Goal: Information Seeking & Learning: Understand process/instructions

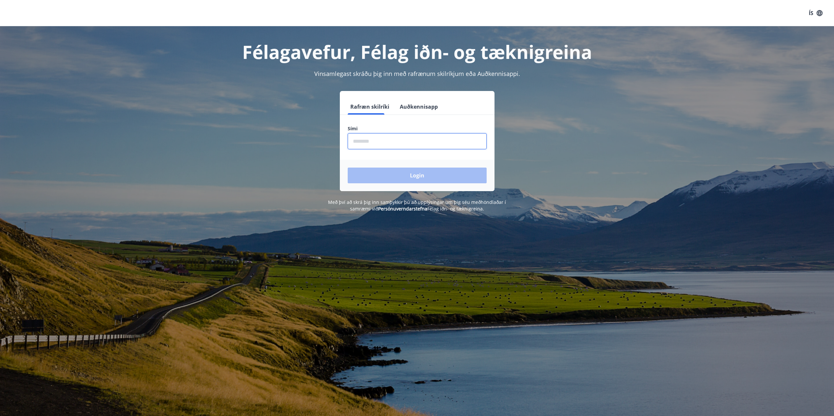
click at [415, 141] on input "phone" at bounding box center [416, 141] width 139 height 16
type input "********"
click at [347, 168] on button "Login" at bounding box center [416, 176] width 139 height 16
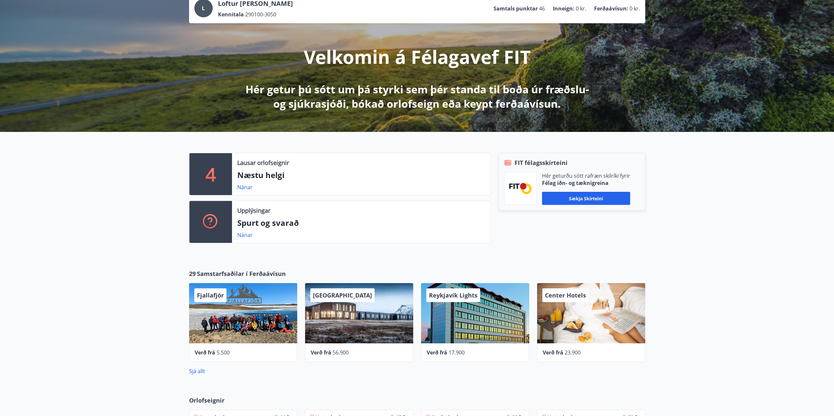
scroll to position [66, 0]
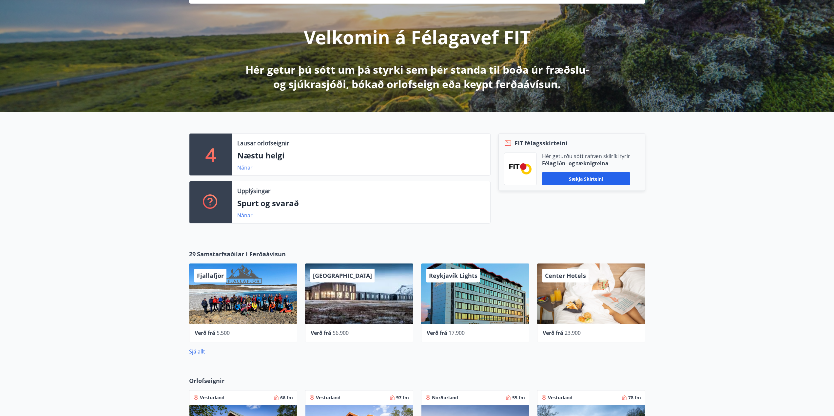
click at [241, 168] on link "Nánar" at bounding box center [244, 167] width 15 height 7
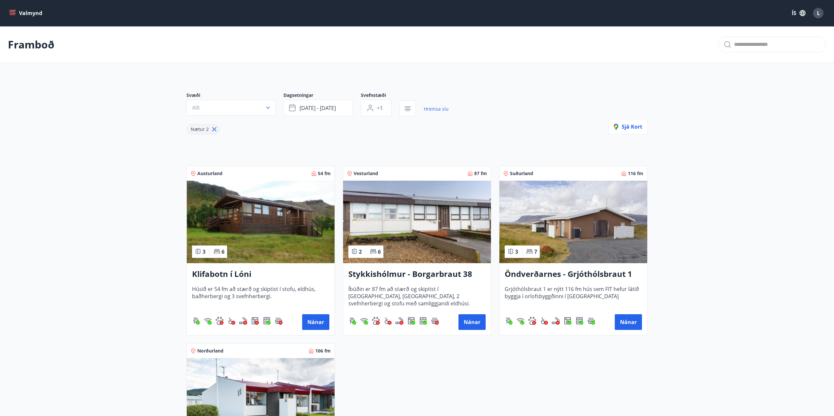
click at [13, 12] on icon "menu" at bounding box center [12, 11] width 6 height 1
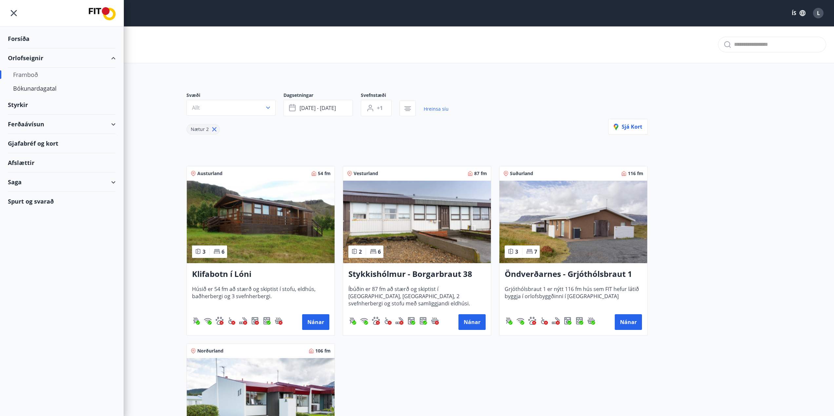
click at [817, 16] on span "L" at bounding box center [817, 12] width 3 height 7
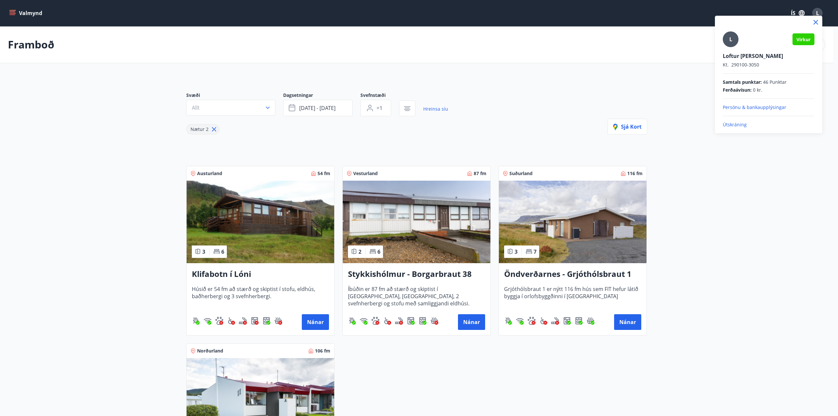
drag, startPoint x: 69, startPoint y: 79, endPoint x: 59, endPoint y: 66, distance: 16.3
click at [69, 78] on div at bounding box center [419, 208] width 838 height 416
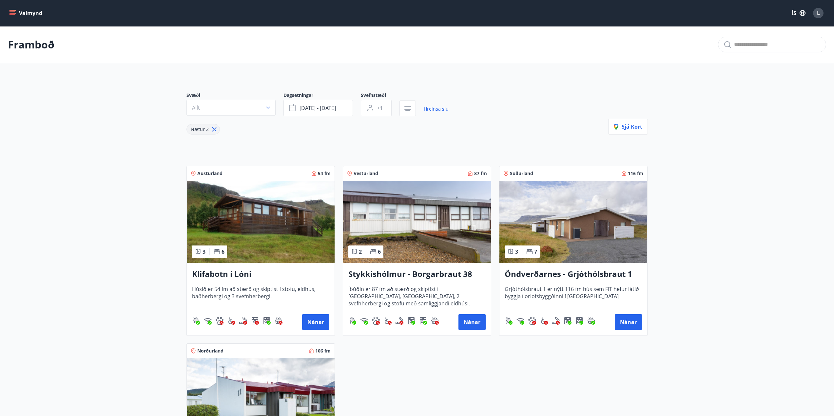
click at [23, 14] on button "Valmynd" at bounding box center [26, 13] width 37 height 12
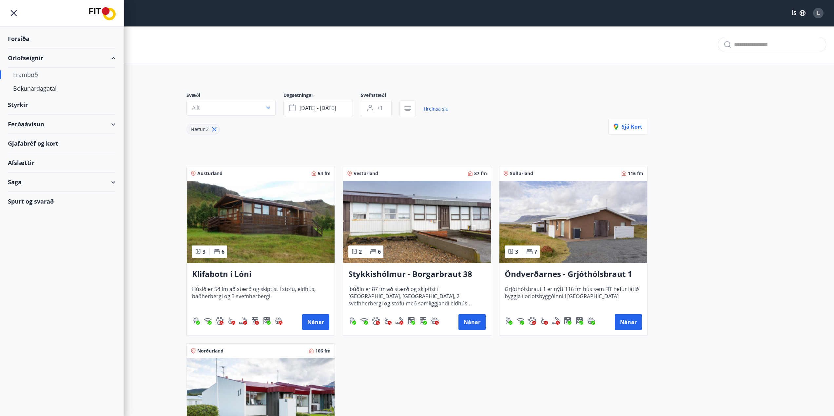
click at [28, 75] on div "Framboð" at bounding box center [61, 75] width 97 height 14
type input "*"
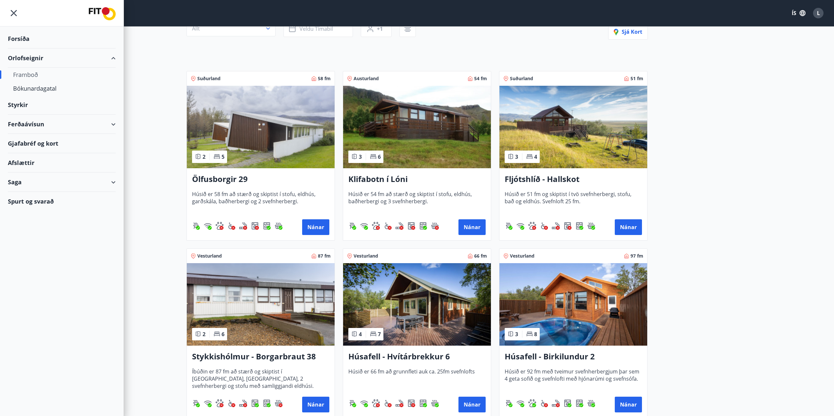
scroll to position [131, 0]
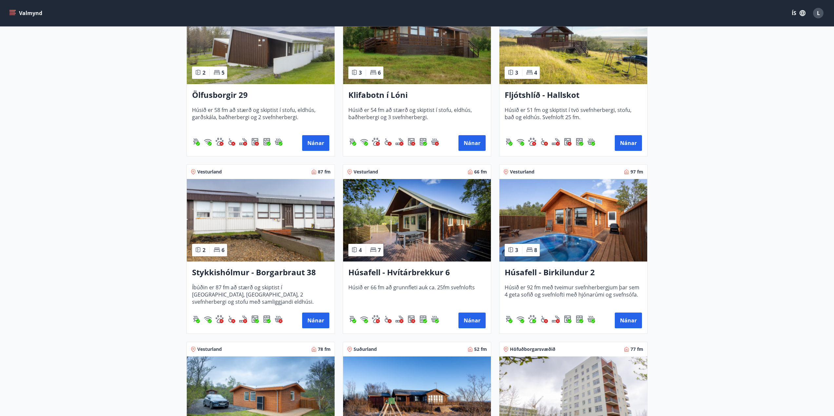
scroll to position [0, 0]
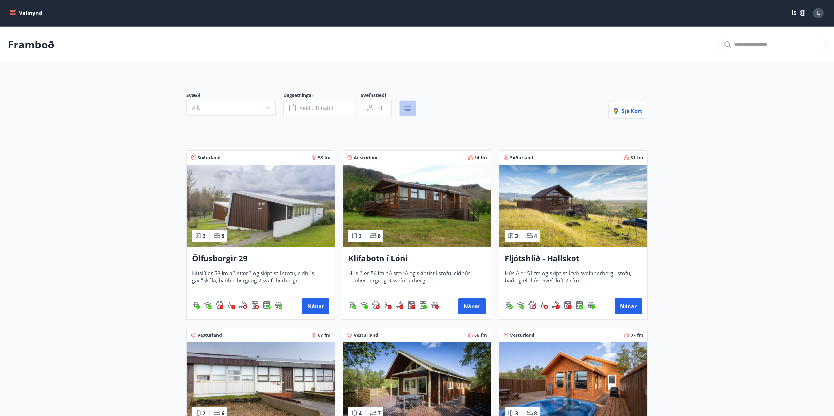
click at [402, 108] on button "button" at bounding box center [407, 109] width 16 height 16
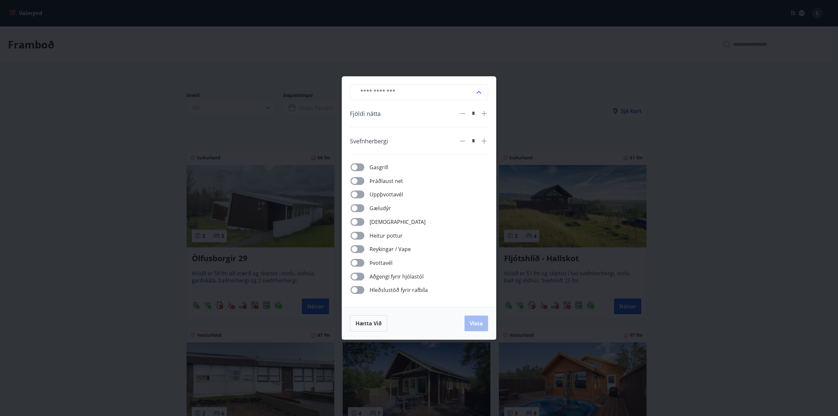
click at [358, 205] on span at bounding box center [358, 208] width 14 height 8
click at [475, 323] on span "Vista" at bounding box center [476, 323] width 13 height 7
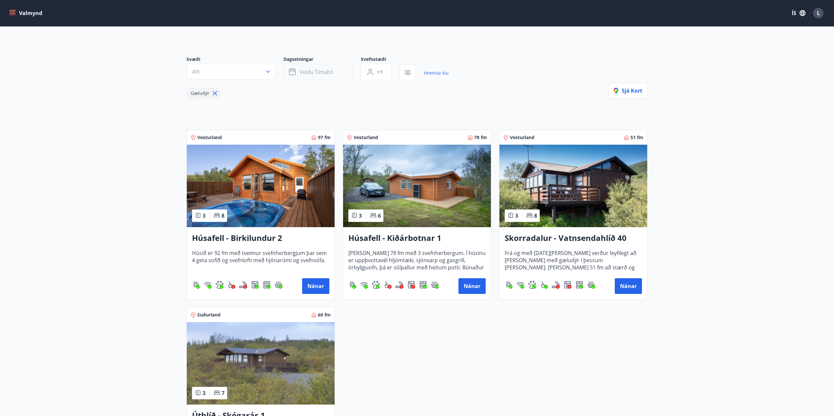
scroll to position [33, 0]
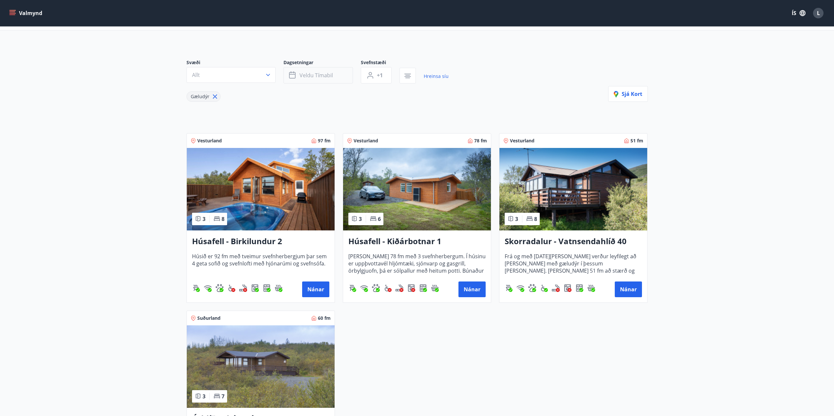
click at [312, 75] on span "Veldu tímabil" at bounding box center [315, 75] width 33 height 7
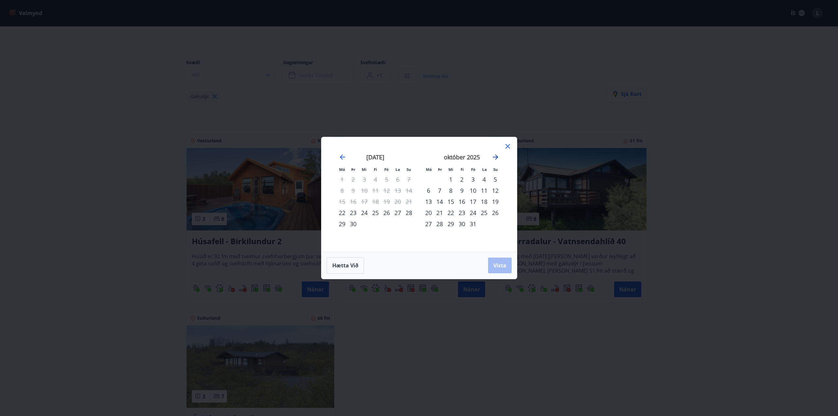
click at [498, 155] on icon "Move forward to switch to the next month." at bounding box center [496, 157] width 8 height 8
click at [497, 158] on icon "Move forward to switch to the next month." at bounding box center [496, 157] width 8 height 8
click at [472, 213] on div "26" at bounding box center [473, 212] width 11 height 11
click at [429, 223] on div "29" at bounding box center [428, 223] width 11 height 11
click at [498, 265] on span "Vista" at bounding box center [500, 265] width 13 height 7
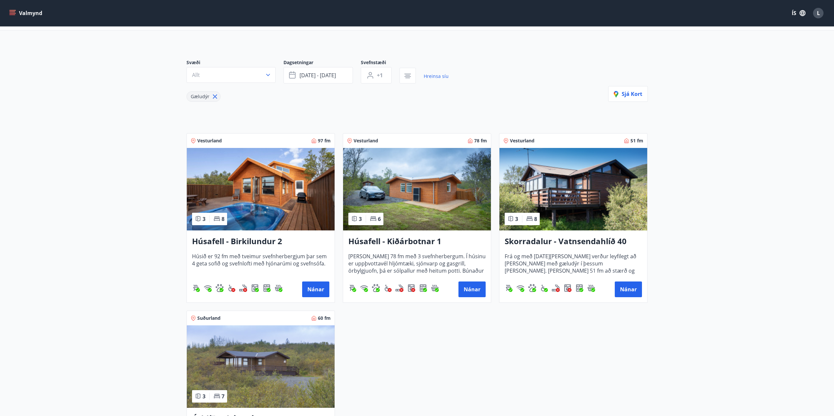
scroll to position [6, 0]
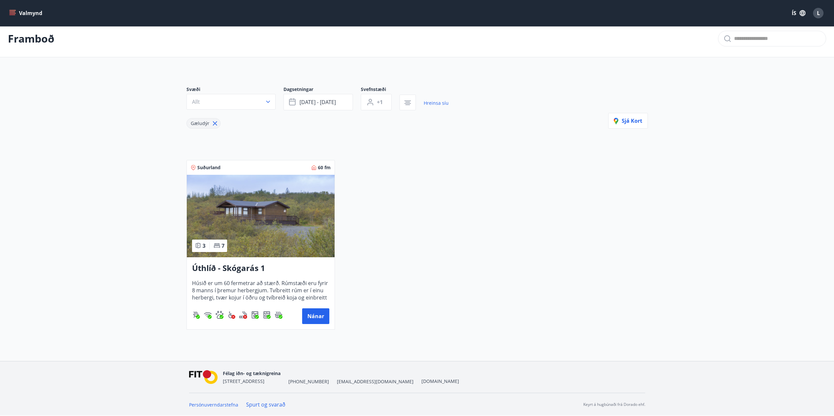
click at [249, 252] on img at bounding box center [261, 216] width 148 height 83
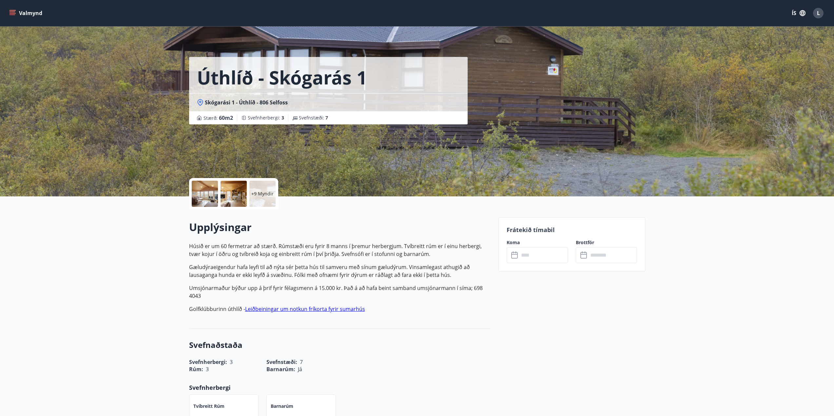
click at [208, 187] on div at bounding box center [205, 194] width 26 height 26
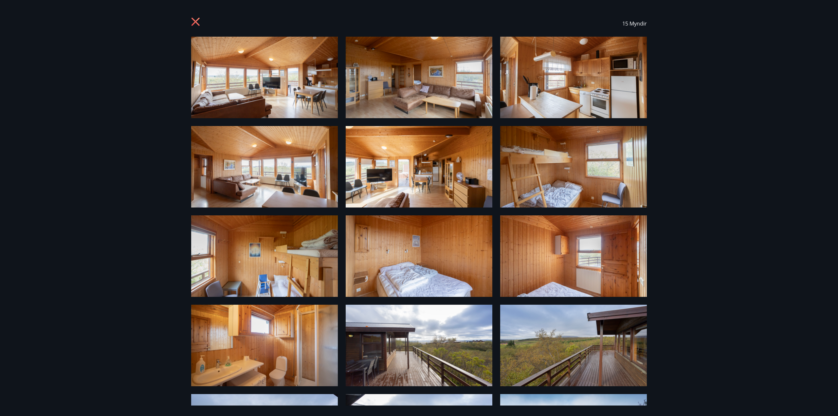
click at [195, 26] on icon at bounding box center [196, 22] width 10 height 10
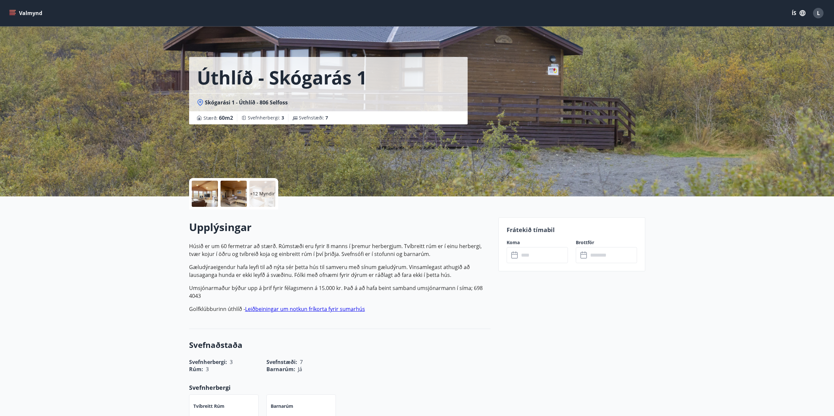
click at [215, 187] on div at bounding box center [205, 194] width 26 height 26
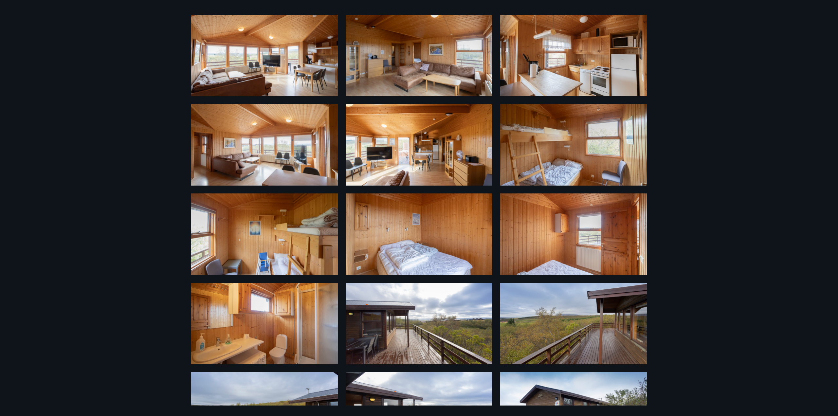
scroll to position [72, 0]
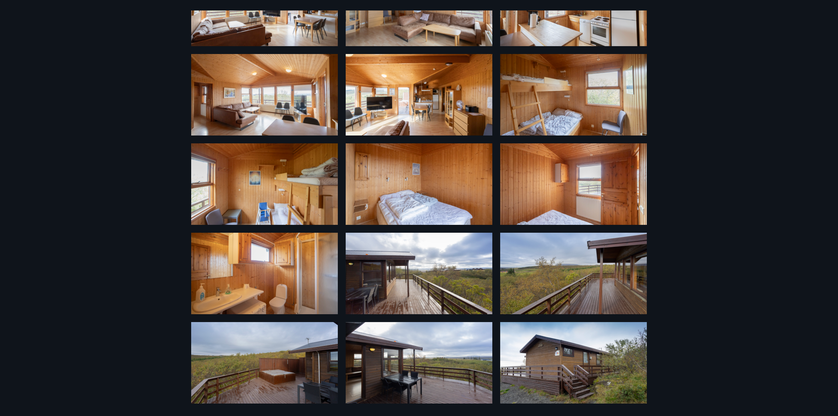
click at [273, 366] on img at bounding box center [264, 363] width 147 height 82
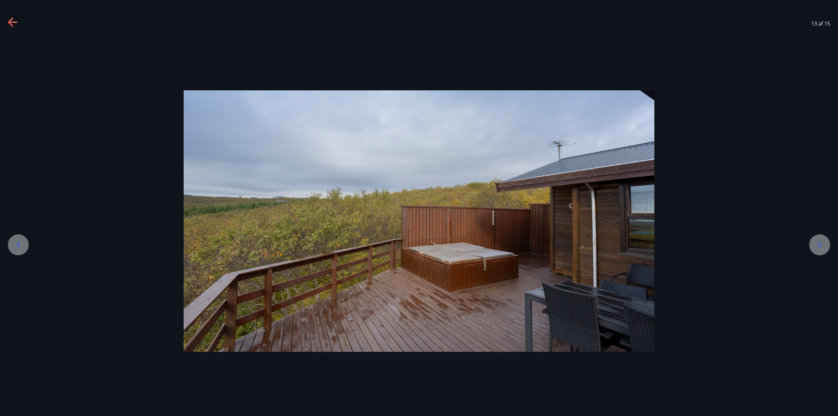
click at [11, 21] on icon at bounding box center [13, 22] width 10 height 10
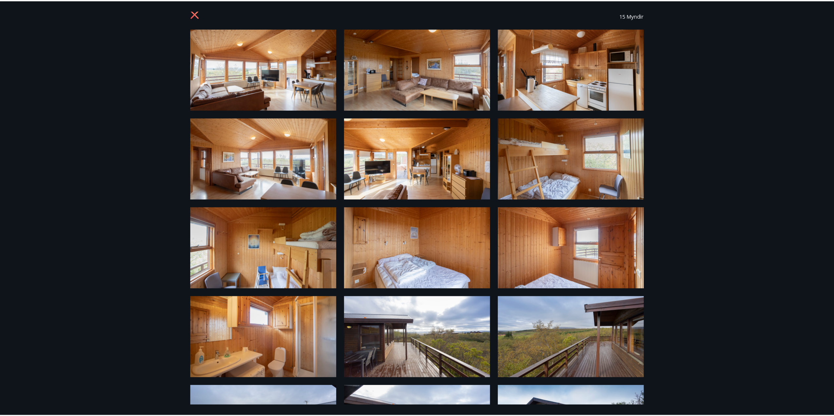
scroll to position [0, 0]
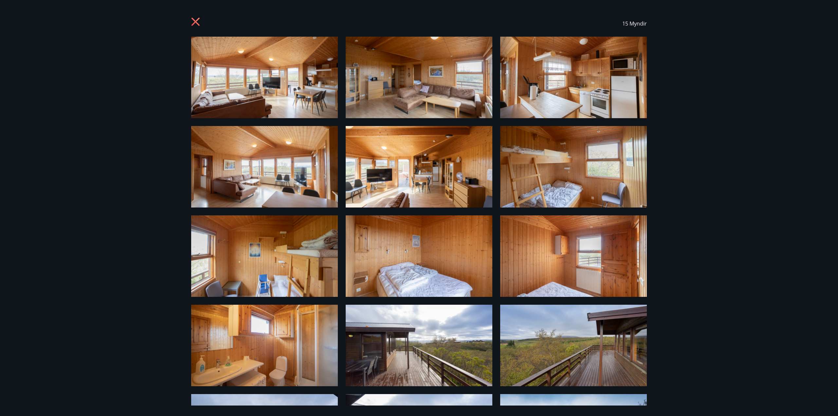
click at [195, 21] on icon at bounding box center [196, 22] width 8 height 8
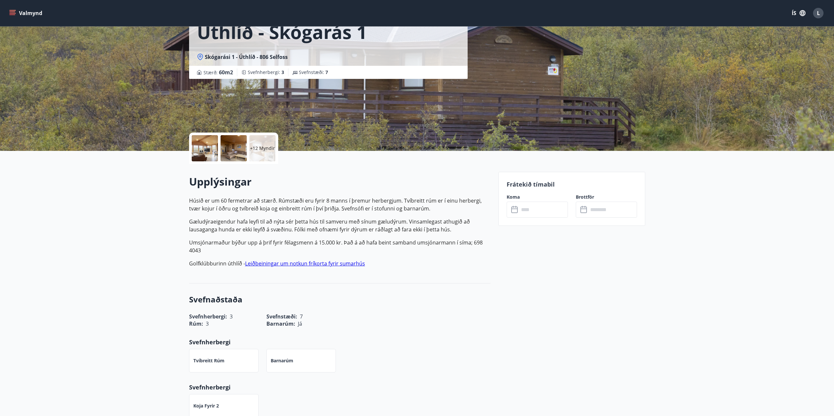
scroll to position [66, 0]
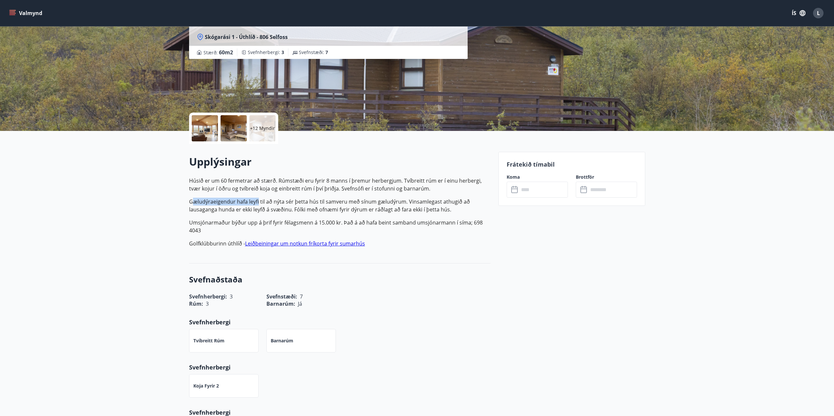
drag, startPoint x: 192, startPoint y: 198, endPoint x: 257, endPoint y: 199, distance: 64.5
click at [258, 203] on p "Gæludýraeigendur hafa leyfi til að nýta sér þetta hús til samveru með sínum gæl…" at bounding box center [339, 206] width 301 height 16
click at [256, 199] on p "Gæludýraeigendur hafa leyfi til að nýta sér þetta hús til samveru með sínum gæl…" at bounding box center [339, 206] width 301 height 16
click at [193, 195] on p "Húsið er um 60 fermetrar að stærð. Rúmstæði eru fyrir 8 manns í þremur herbergj…" at bounding box center [339, 212] width 301 height 71
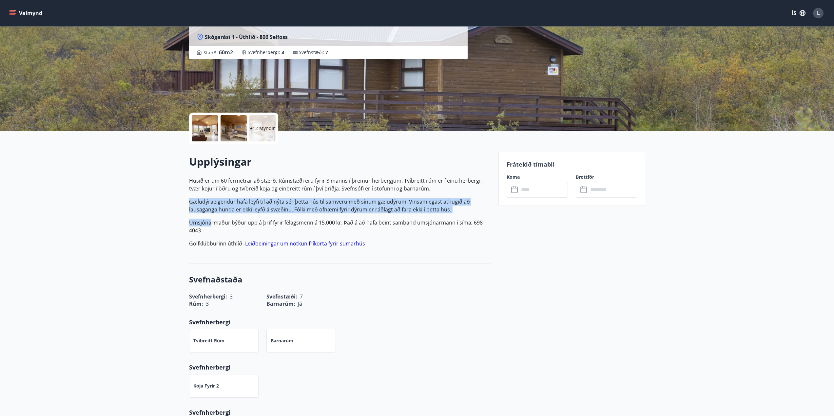
drag, startPoint x: 180, startPoint y: 196, endPoint x: 209, endPoint y: 222, distance: 38.0
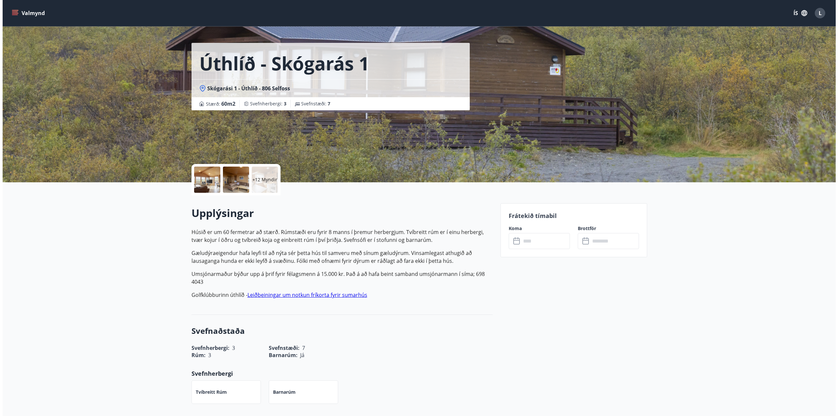
scroll to position [0, 0]
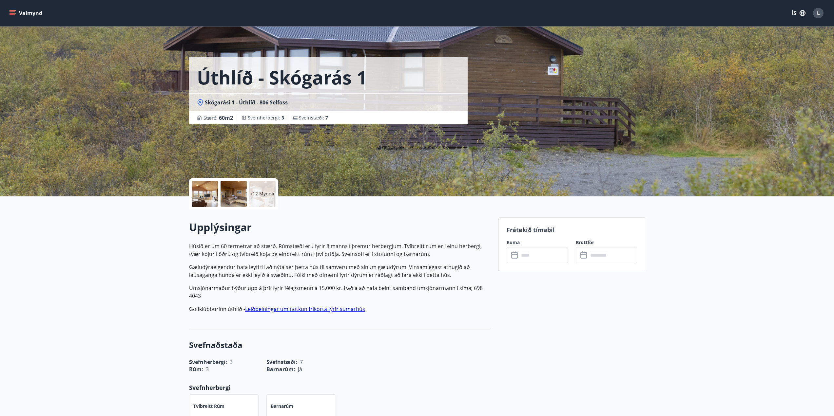
click at [204, 190] on div at bounding box center [205, 194] width 26 height 26
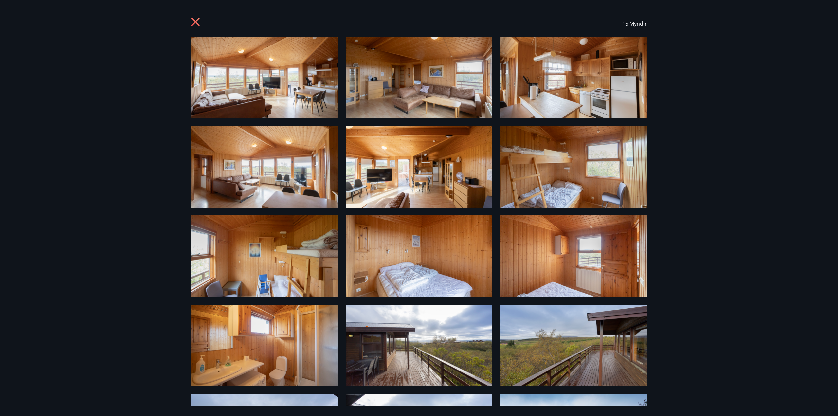
click at [270, 96] on img at bounding box center [264, 78] width 147 height 82
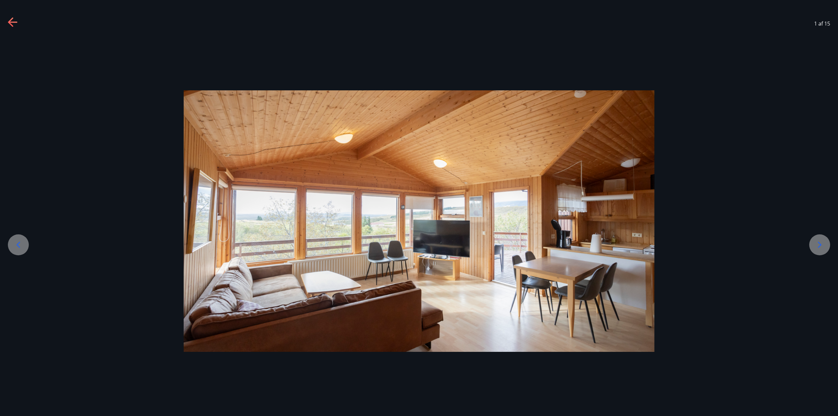
click at [815, 249] on div at bounding box center [820, 244] width 21 height 21
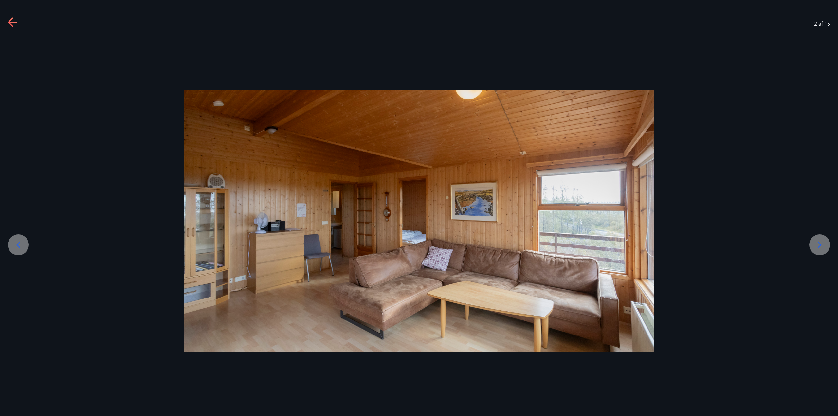
click at [820, 245] on icon at bounding box center [820, 245] width 10 height 10
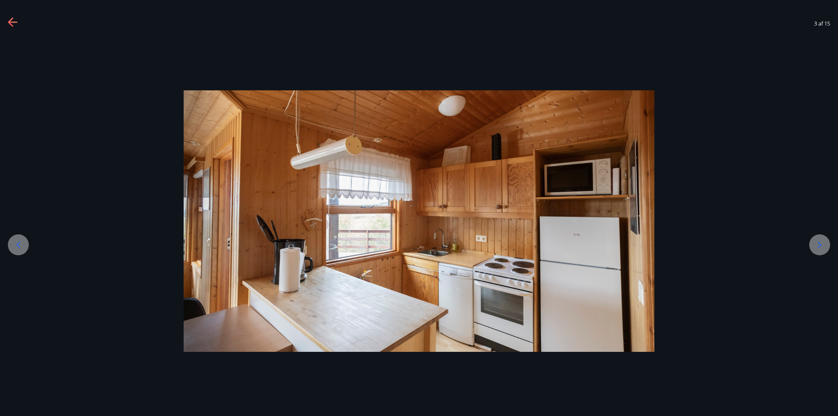
click at [820, 245] on icon at bounding box center [820, 245] width 10 height 10
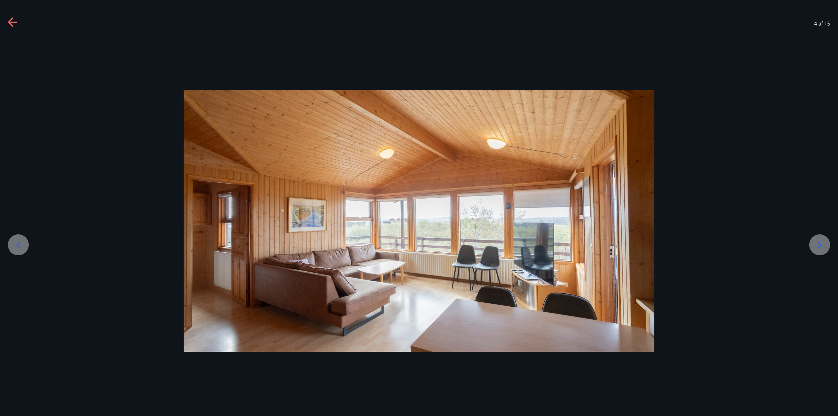
click at [820, 245] on icon at bounding box center [820, 245] width 10 height 10
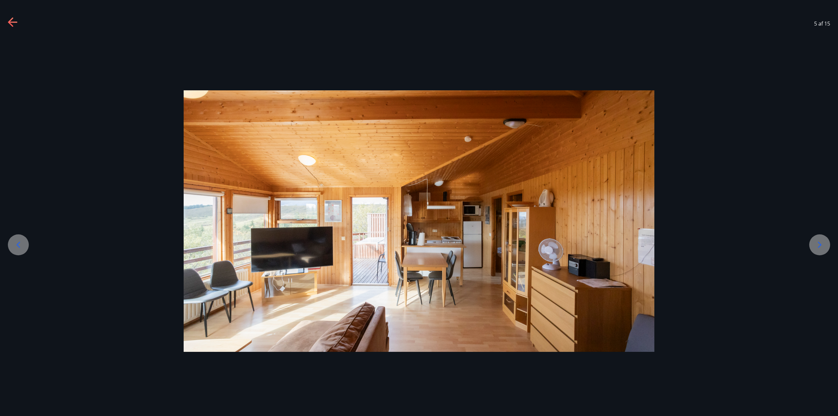
click at [820, 245] on icon at bounding box center [820, 245] width 10 height 10
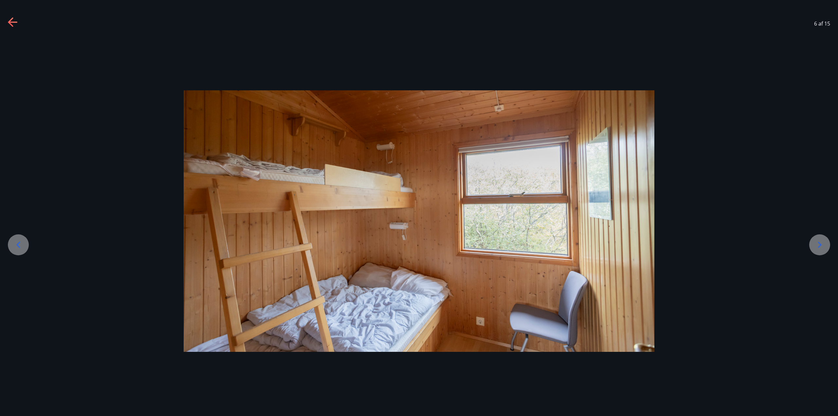
click at [820, 245] on icon at bounding box center [820, 245] width 10 height 10
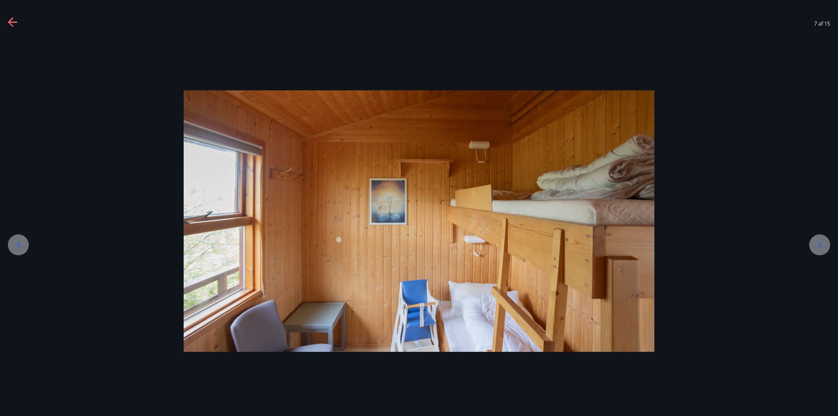
click at [820, 245] on icon at bounding box center [820, 245] width 10 height 10
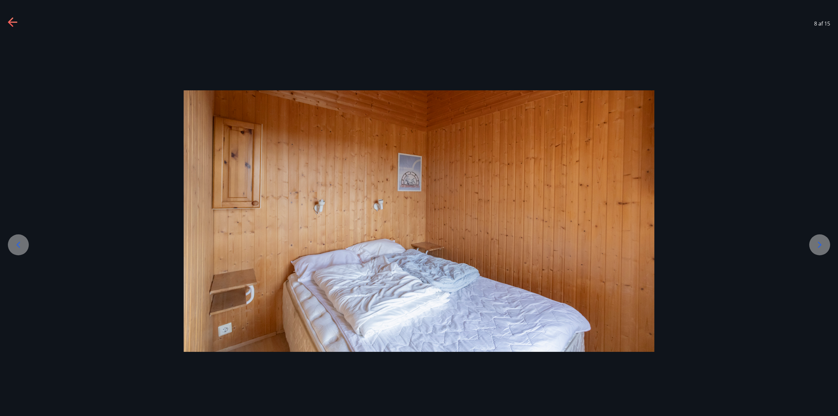
click at [820, 245] on icon at bounding box center [820, 245] width 10 height 10
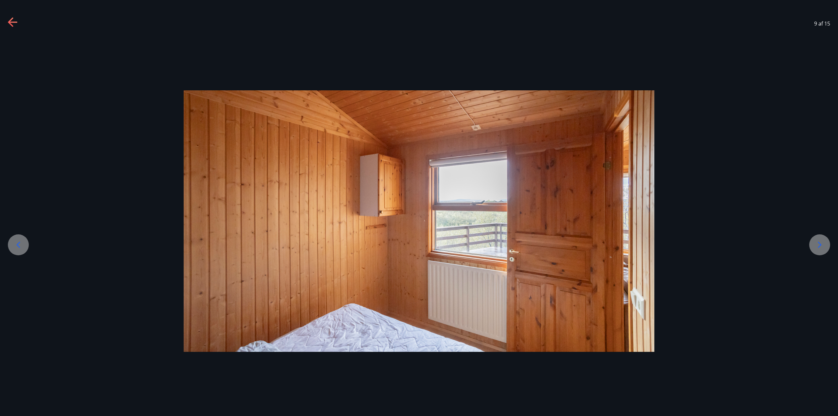
click at [820, 245] on icon at bounding box center [820, 245] width 10 height 10
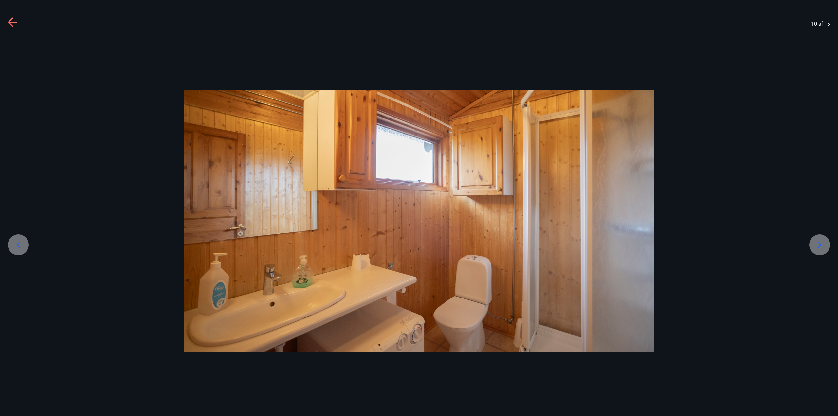
click at [820, 245] on icon at bounding box center [820, 245] width 10 height 10
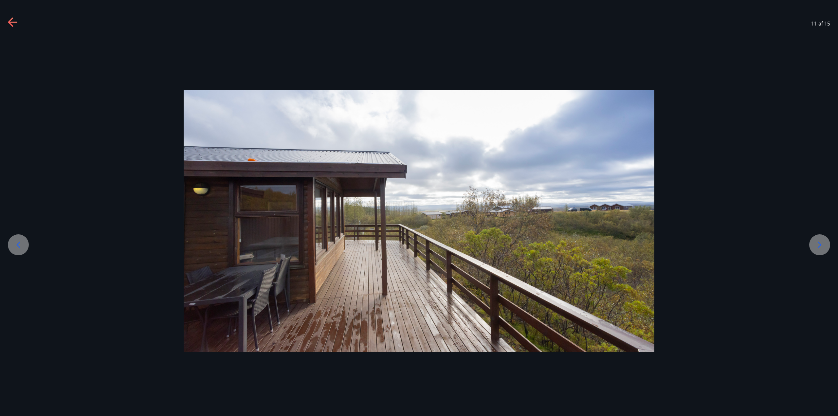
click at [820, 245] on icon at bounding box center [820, 245] width 10 height 10
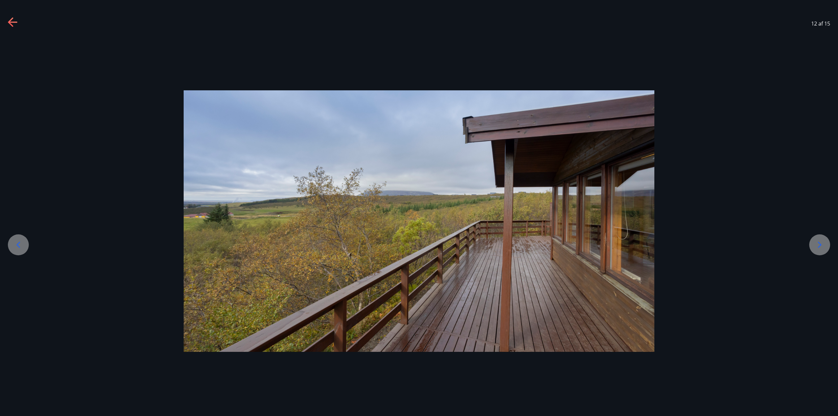
click at [820, 245] on icon at bounding box center [820, 245] width 10 height 10
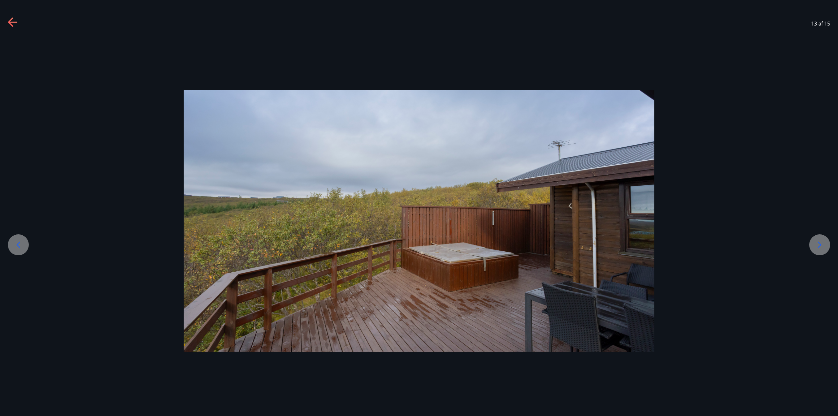
click at [820, 245] on icon at bounding box center [820, 245] width 10 height 10
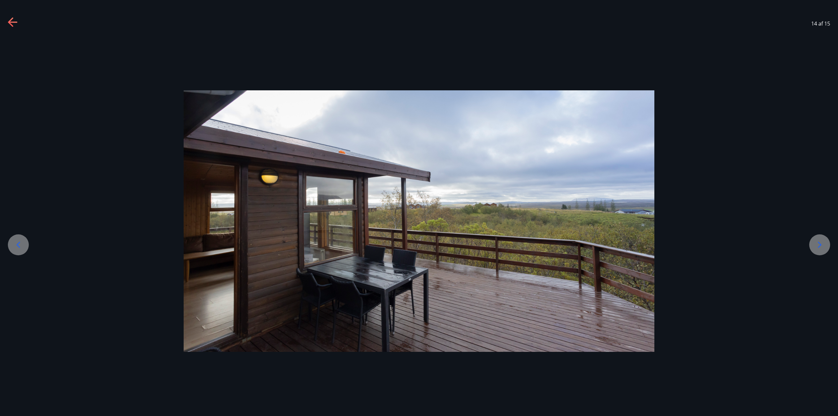
click at [820, 245] on icon at bounding box center [820, 245] width 10 height 10
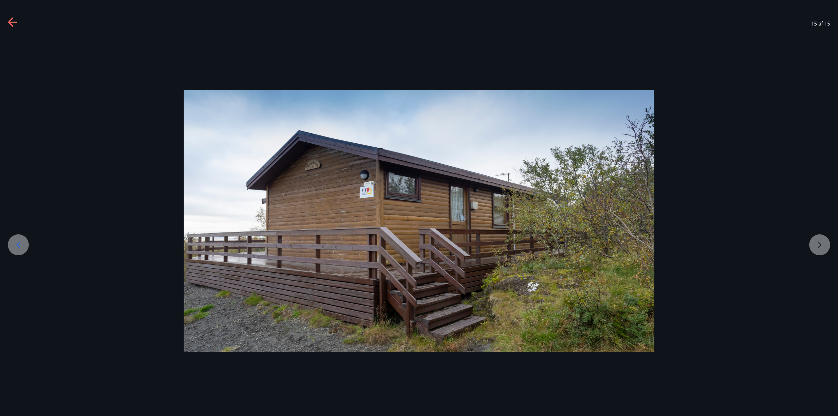
click at [8, 26] on icon at bounding box center [13, 22] width 10 height 10
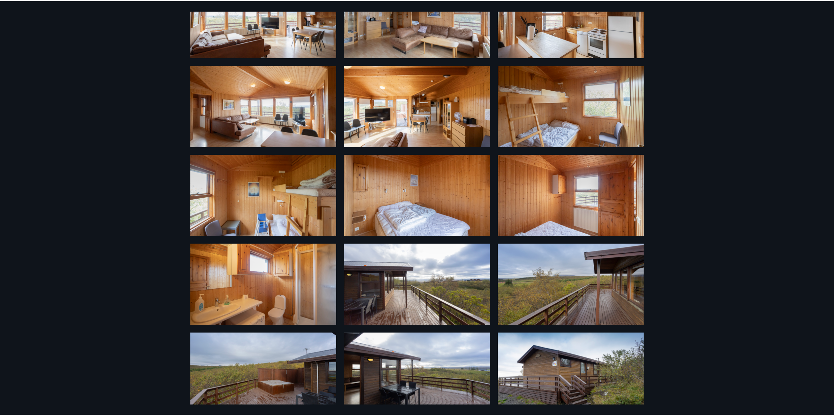
scroll to position [72, 0]
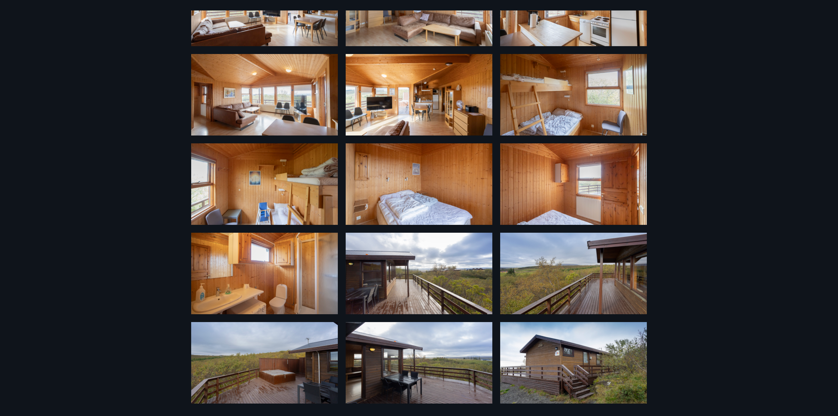
click at [732, 113] on div "15 Myndir" at bounding box center [419, 208] width 838 height 416
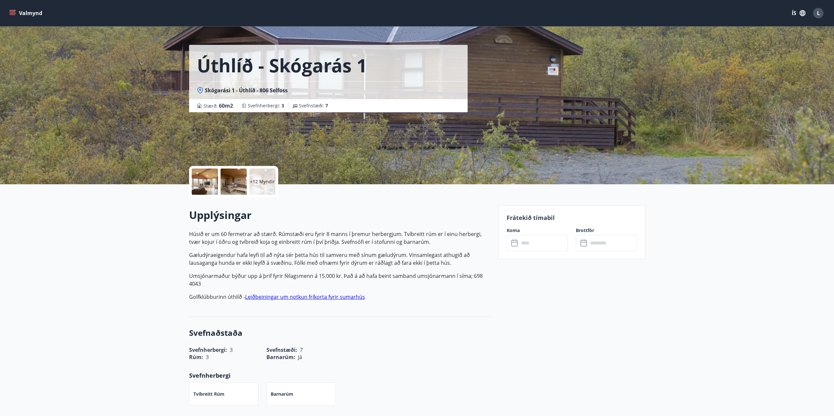
scroll to position [33, 0]
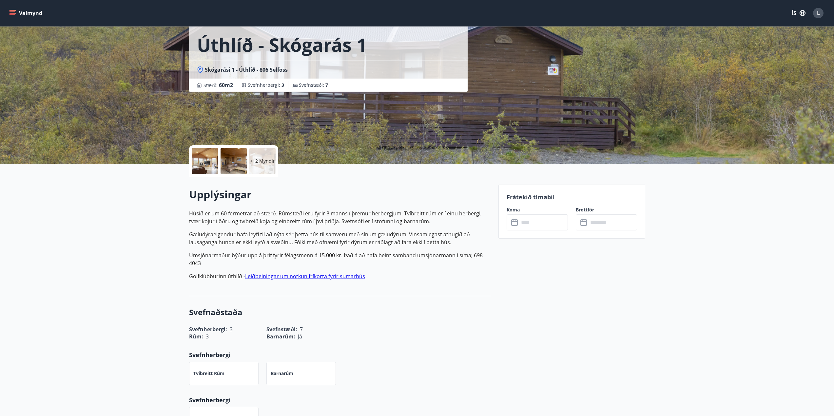
click at [524, 231] on div "Frátekið tímabil Koma ​ ​ Brottför ​ ​" at bounding box center [571, 212] width 147 height 54
click at [531, 225] on input "text" at bounding box center [543, 223] width 49 height 16
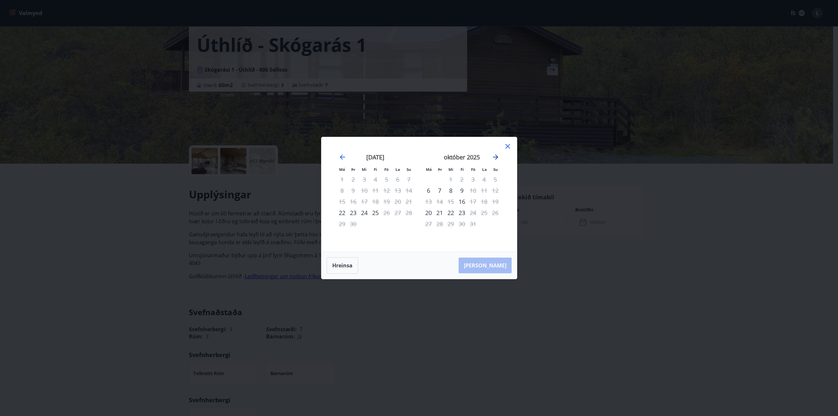
click at [495, 155] on icon "Move forward to switch to the next month." at bounding box center [496, 157] width 8 height 8
click at [499, 159] on icon "Move forward to switch to the next month." at bounding box center [496, 157] width 8 height 8
click at [474, 215] on div "26" at bounding box center [473, 212] width 11 height 11
click at [428, 225] on div "29" at bounding box center [428, 223] width 11 height 11
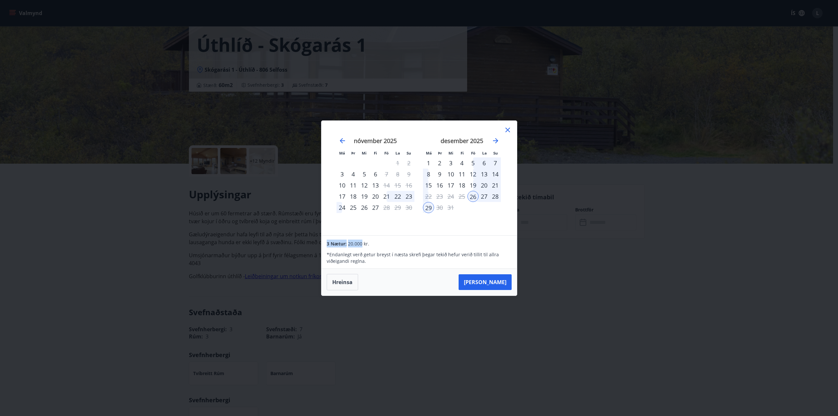
drag, startPoint x: 326, startPoint y: 243, endPoint x: 363, endPoint y: 246, distance: 37.1
click at [363, 246] on div "3 Nætur: 20.000 kr. * Endanlegt verð getur breyst í næsta skrefi þegar tekið he…" at bounding box center [419, 252] width 195 height 33
click at [369, 251] on div "* Endanlegt verð getur breyst í næsta skrefi þegar tekið hefur verið tillit til…" at bounding box center [419, 256] width 185 height 17
drag, startPoint x: 335, startPoint y: 247, endPoint x: 368, endPoint y: 247, distance: 32.8
click at [370, 248] on div "3 Nætur: 20.000 kr. * Endanlegt verð getur breyst í næsta skrefi þegar tekið he…" at bounding box center [419, 252] width 195 height 33
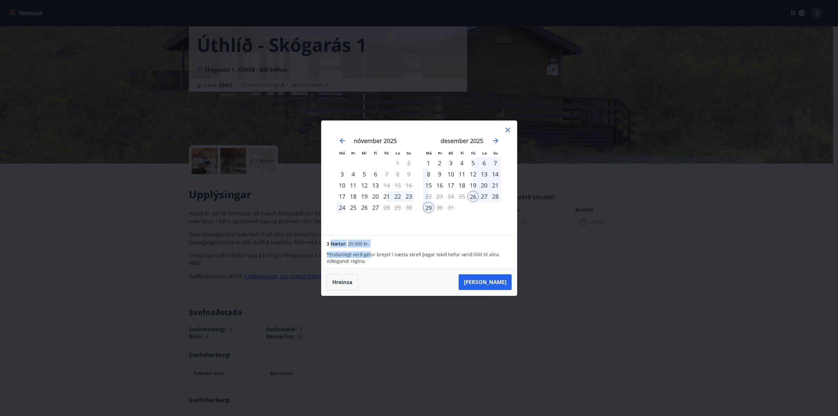
click at [367, 247] on div "3 Nætur: 20.000 kr." at bounding box center [419, 244] width 185 height 8
drag, startPoint x: 309, startPoint y: 242, endPoint x: 328, endPoint y: 243, distance: 19.7
click at [311, 244] on div "Má Þr Mi Fi Fö La Su Má Þr Mi Fi Fö La Su október 2025 1 2 3 4 5 6 7 8 9 10 11 …" at bounding box center [419, 208] width 838 height 416
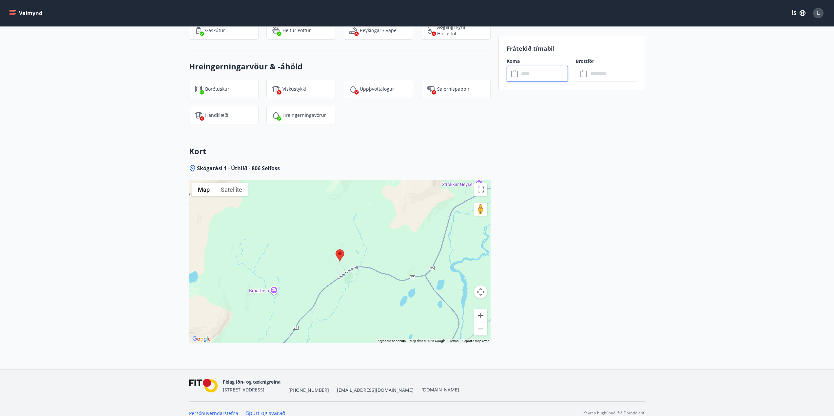
scroll to position [731, 0]
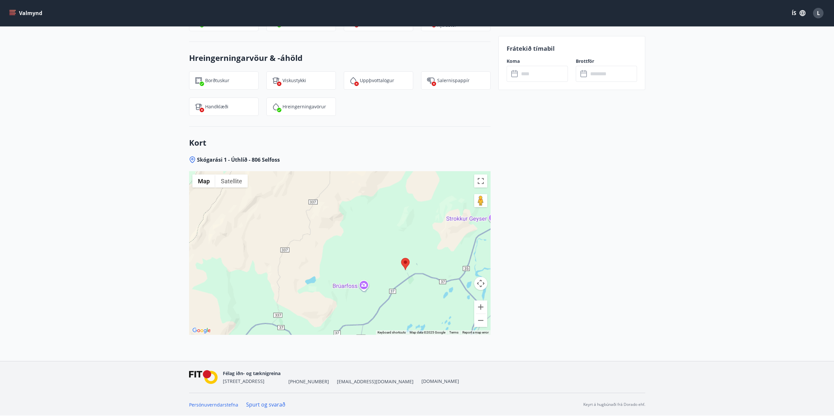
drag, startPoint x: 354, startPoint y: 238, endPoint x: 386, endPoint y: 226, distance: 34.8
click at [394, 248] on div at bounding box center [339, 253] width 301 height 164
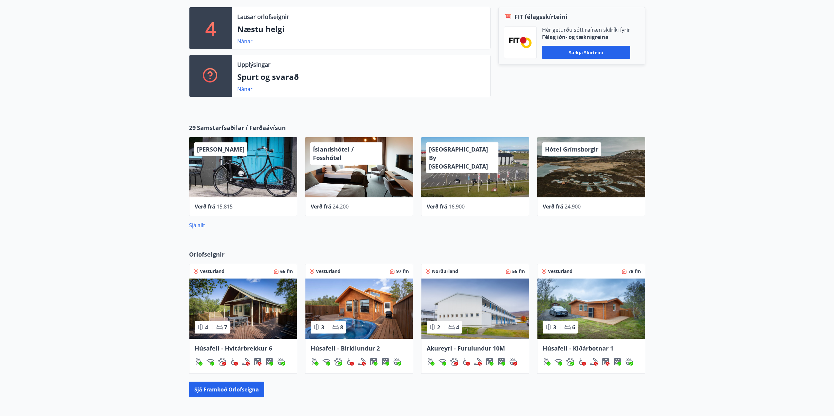
scroll to position [229, 0]
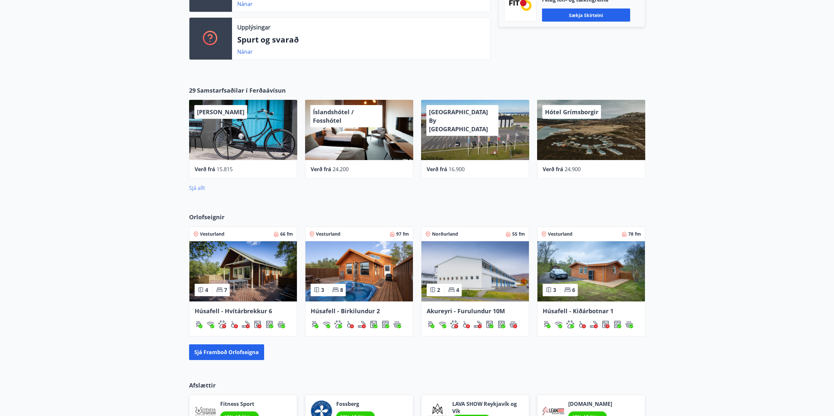
click at [197, 187] on link "Sjá allt" at bounding box center [197, 187] width 16 height 7
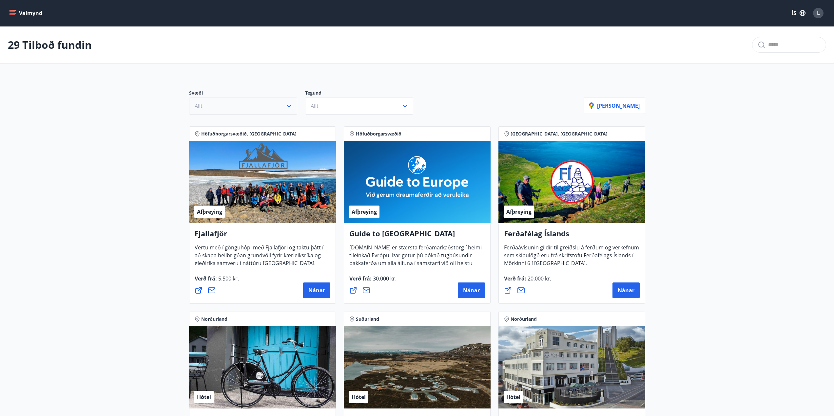
click at [277, 108] on button "Allt" at bounding box center [243, 106] width 108 height 17
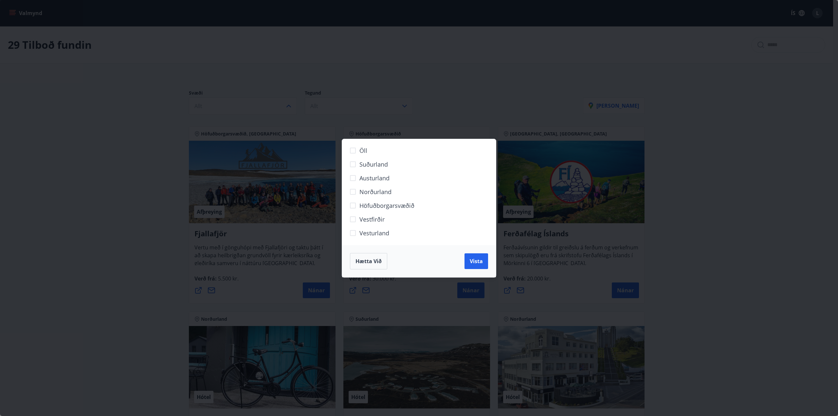
click at [180, 112] on div "Öll Suðurland [GEOGRAPHIC_DATA] Norðurland Höfuðborgarsvæðið [GEOGRAPHIC_DATA] …" at bounding box center [419, 208] width 838 height 416
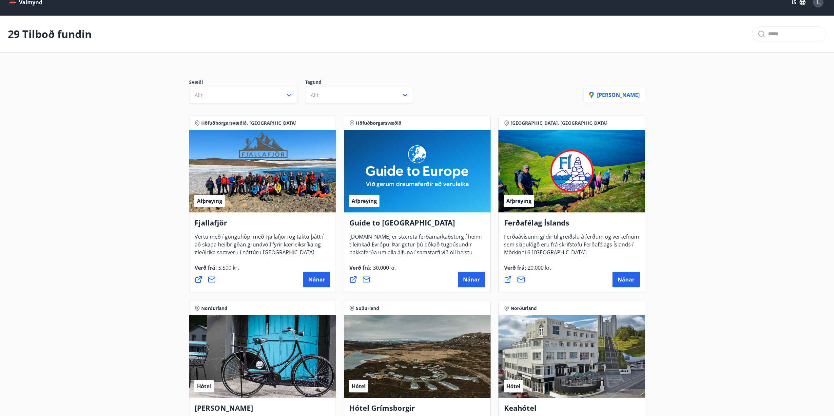
scroll to position [33, 0]
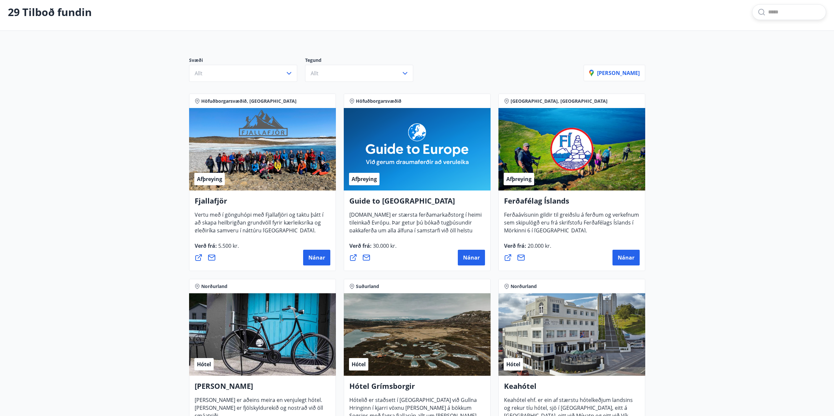
click at [774, 12] on input "text" at bounding box center [794, 12] width 52 height 10
click at [779, 10] on input "****" at bounding box center [794, 12] width 52 height 10
drag, startPoint x: 747, startPoint y: 15, endPoint x: 713, endPoint y: 18, distance: 34.6
click at [713, 18] on div "29 Tilboð fundin ****" at bounding box center [417, 12] width 834 height 37
type input "********"
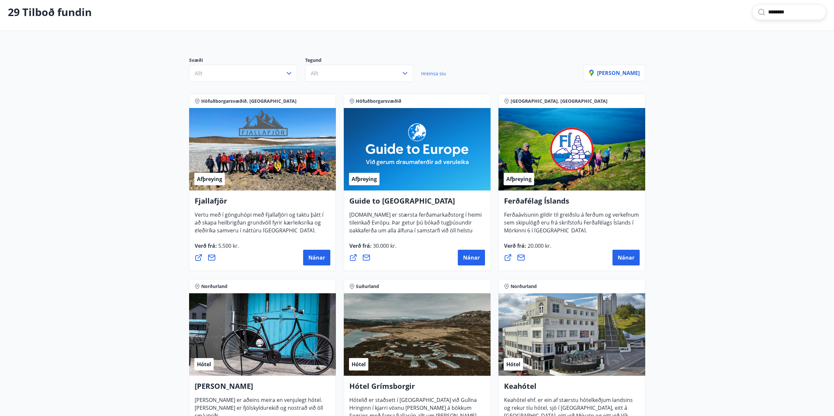
scroll to position [1, 0]
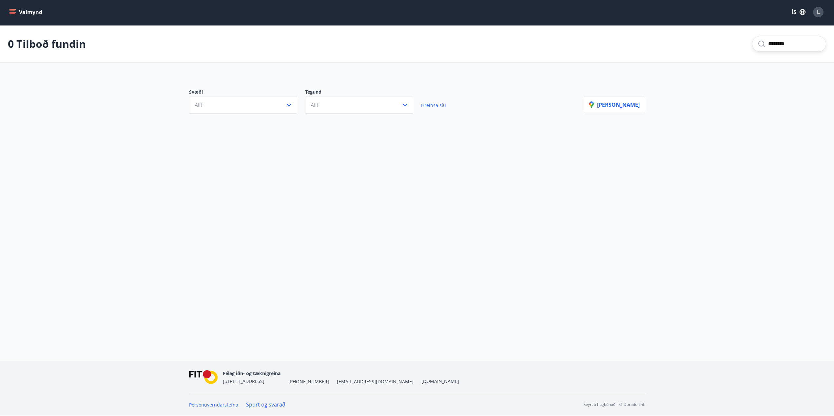
drag, startPoint x: 784, startPoint y: 46, endPoint x: 709, endPoint y: 43, distance: 74.7
click at [722, 43] on div "0 Tilboð fundin ********" at bounding box center [417, 44] width 834 height 37
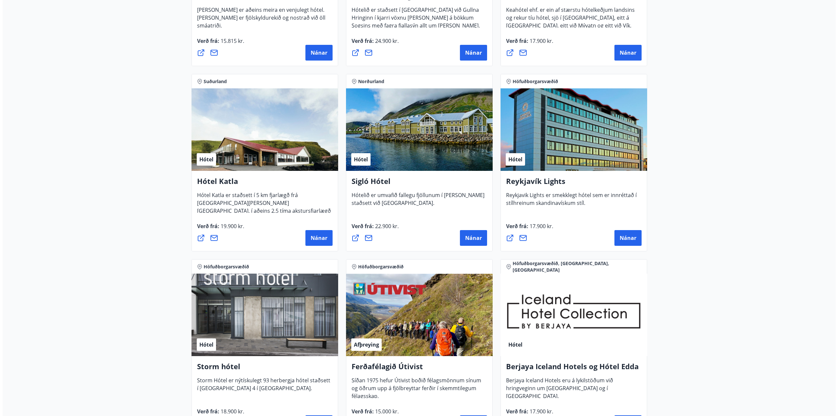
scroll to position [426, 0]
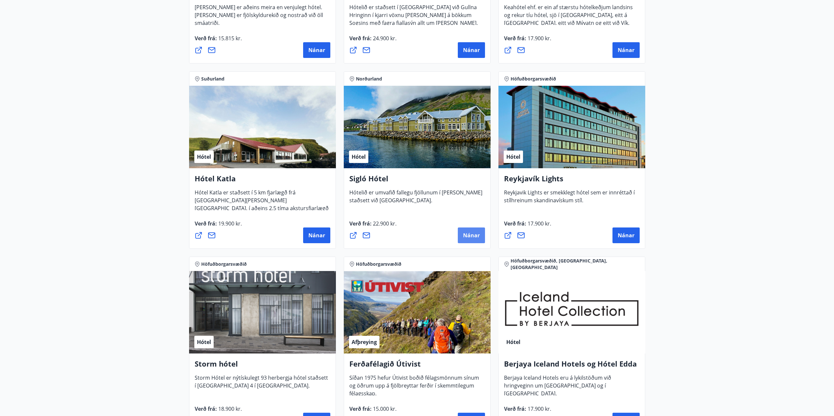
click at [473, 240] on button "Nánar" at bounding box center [471, 236] width 27 height 16
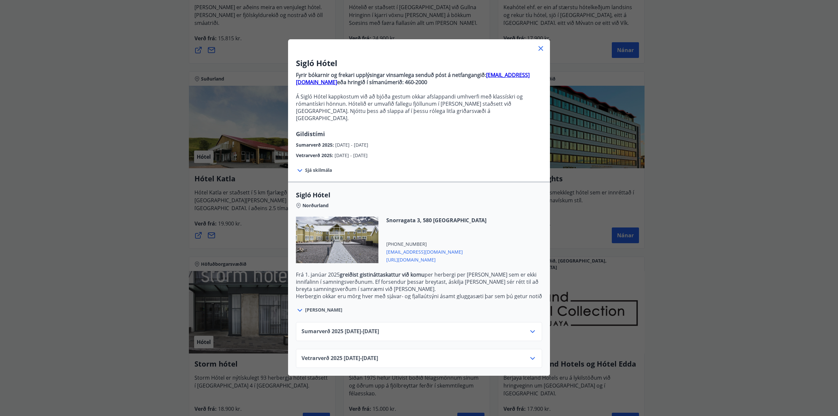
click at [333, 355] on span "Vetrarverð [PHONE_NUMBER][DATE] - [DATE]" at bounding box center [340, 359] width 77 height 8
click at [531, 357] on icon at bounding box center [533, 358] width 5 height 3
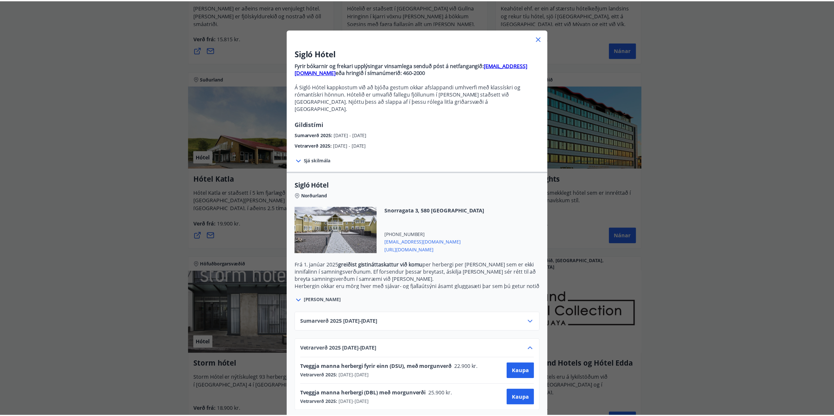
scroll to position [10, 0]
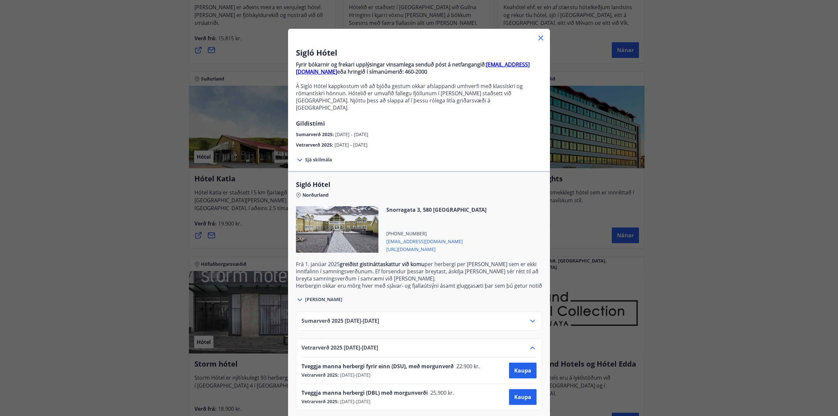
drag, startPoint x: 305, startPoint y: 357, endPoint x: 467, endPoint y: 365, distance: 162.6
click at [467, 365] on div "Tveggja manna herbergi fyrir einn (DSU), með morgunverð 22.900 kr. Vetrarverð 2…" at bounding box center [393, 371] width 183 height 16
click at [466, 372] on div "Vetrarverð 2025 : [DATE] - [DATE]" at bounding box center [393, 375] width 183 height 7
drag, startPoint x: 471, startPoint y: 362, endPoint x: 308, endPoint y: 354, distance: 162.6
click at [308, 358] on div "Tveggja manna herbergi fyrir einn (DSU), með morgunverð 22.900 kr. Vetrarverð 2…" at bounding box center [419, 371] width 235 height 26
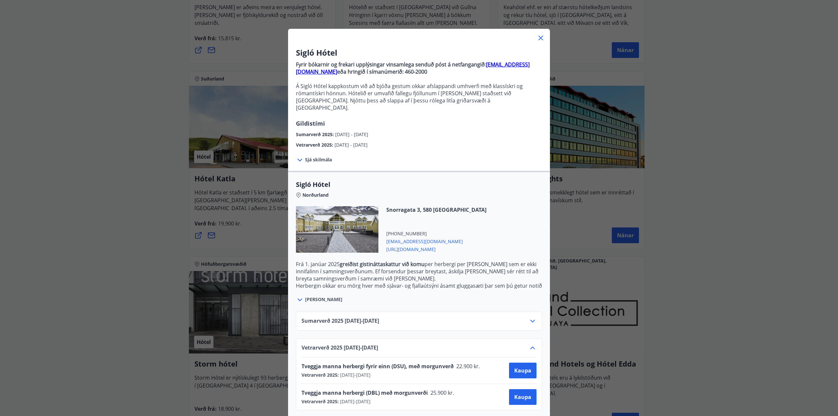
click at [347, 372] on span "[DATE] - [DATE]" at bounding box center [355, 375] width 32 height 7
drag, startPoint x: 303, startPoint y: 381, endPoint x: 437, endPoint y: 391, distance: 133.7
click at [437, 391] on div "Tveggja manna herbergi (DBL) með morgunverði 25.900 kr. Vetrarverð 2025 : [DATE…" at bounding box center [419, 397] width 235 height 26
drag, startPoint x: 436, startPoint y: 391, endPoint x: 427, endPoint y: 388, distance: 9.9
click at [436, 390] on div "Tveggja manna herbergi (DBL) með morgunverði 25.900 kr. Vetrarverð 2025 : [DATE…" at bounding box center [380, 397] width 157 height 16
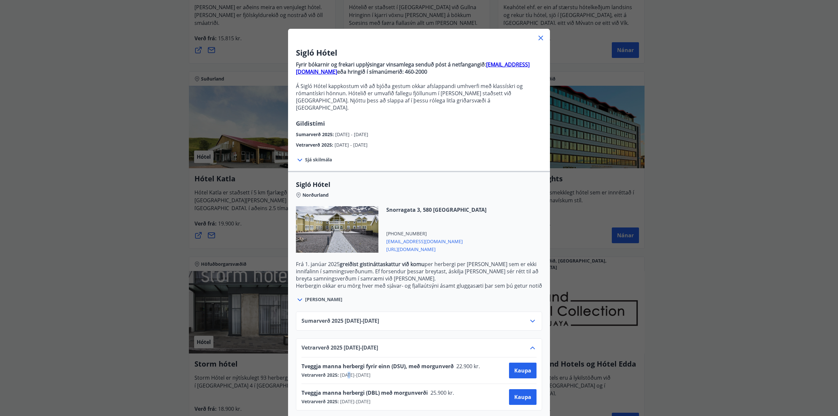
click at [373, 390] on div "Tveggja manna herbergi (DBL) með morgunverði 25.900 kr." at bounding box center [380, 393] width 157 height 9
click at [170, 306] on div "Sigló Hótel Fyrir bókarnir og frekari upplýsingar vinsamlega senduð póst á netf…" at bounding box center [419, 198] width 838 height 416
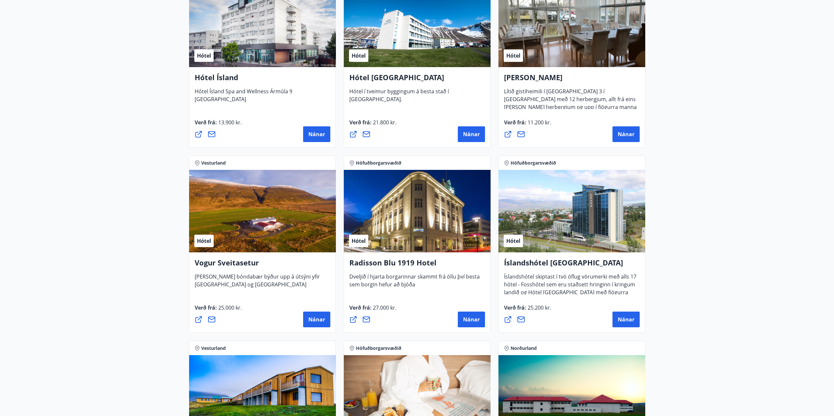
scroll to position [1114, 0]
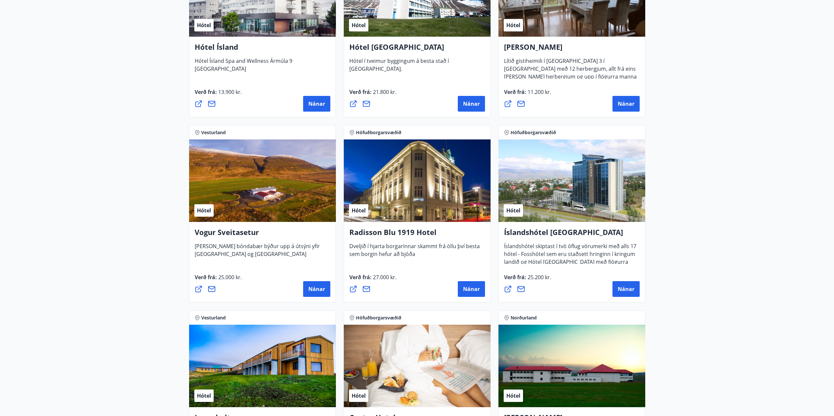
drag, startPoint x: 255, startPoint y: 221, endPoint x: 241, endPoint y: 195, distance: 30.3
drag, startPoint x: 241, startPoint y: 195, endPoint x: 228, endPoint y: 236, distance: 43.4
drag, startPoint x: 228, startPoint y: 236, endPoint x: 218, endPoint y: 234, distance: 10.3
click at [218, 234] on h4 "Vogur Sveitasetur" at bounding box center [263, 234] width 136 height 15
click at [312, 283] on button "Nánar" at bounding box center [316, 289] width 27 height 16
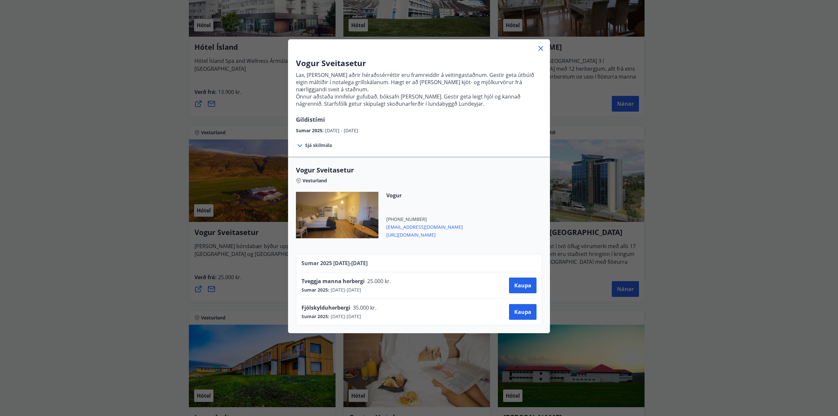
drag, startPoint x: 408, startPoint y: 235, endPoint x: 398, endPoint y: 236, distance: 10.6
click at [398, 236] on span "[URL][DOMAIN_NAME]" at bounding box center [424, 235] width 77 height 8
click at [125, 188] on div "Vogur Sveitasetur Lax, lamb og aðrir héraðssérréttir eru framreiddir á veitinga…" at bounding box center [419, 208] width 838 height 416
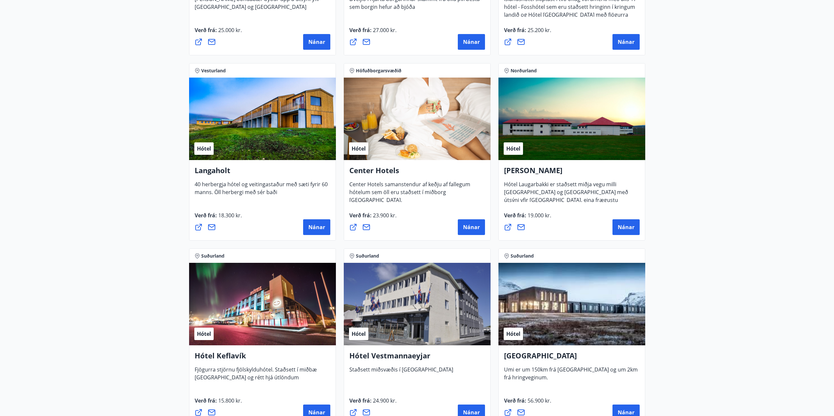
scroll to position [1376, 0]
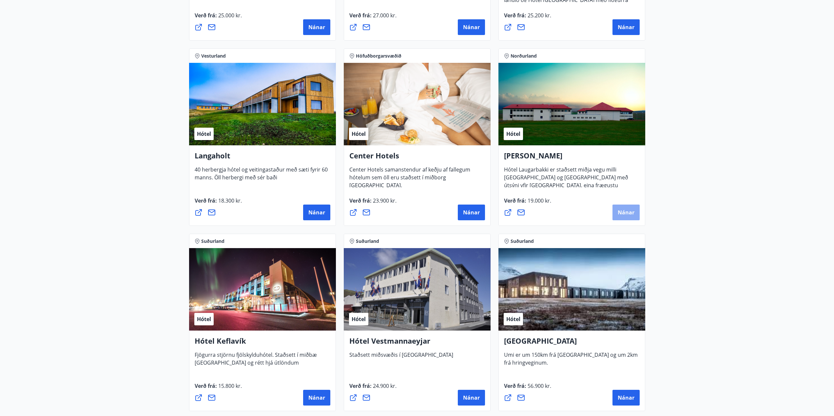
click at [627, 213] on span "Nánar" at bounding box center [625, 212] width 17 height 7
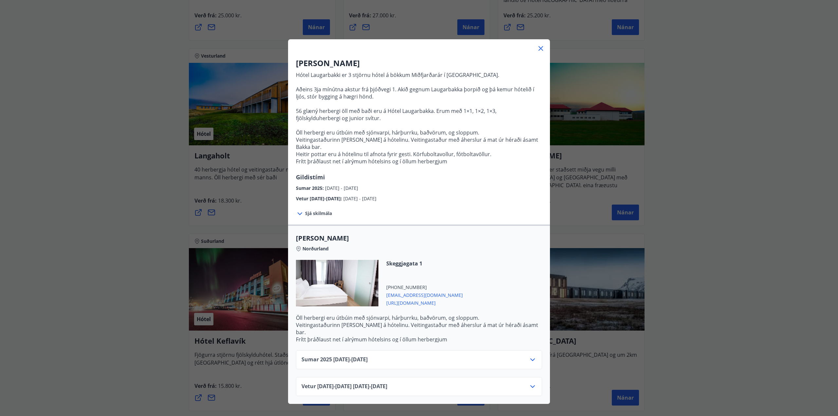
click at [105, 221] on div "Hótel Laugarbakki Hótel Laugarbakki er 3 stjörnu hótel á bökkum Miðfjarðarár í …" at bounding box center [419, 208] width 838 height 416
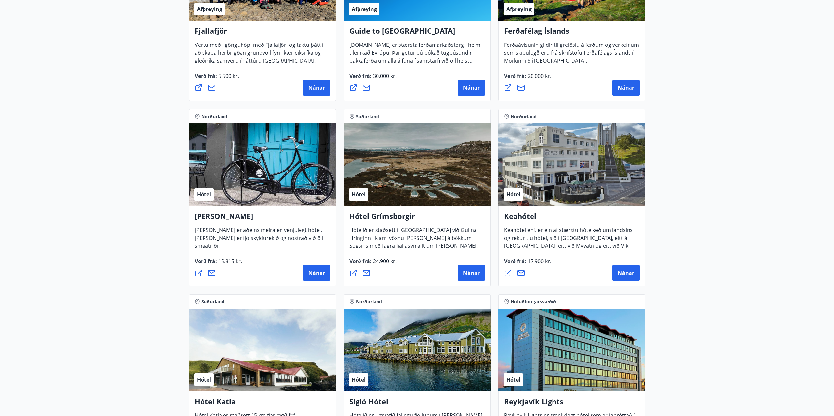
scroll to position [135, 0]
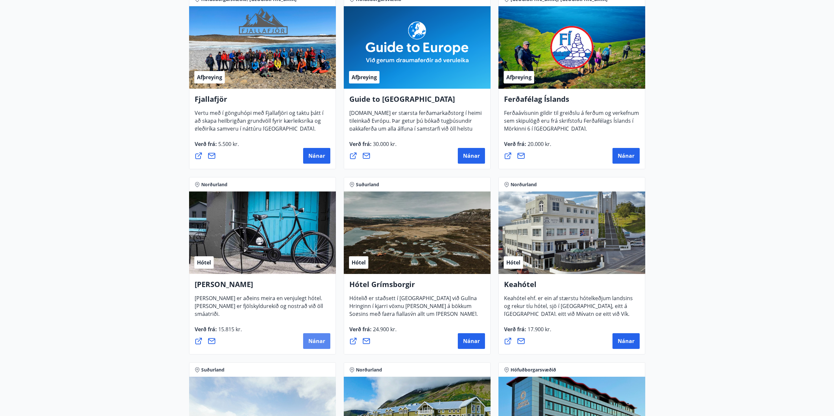
click at [311, 340] on span "Nánar" at bounding box center [316, 341] width 17 height 7
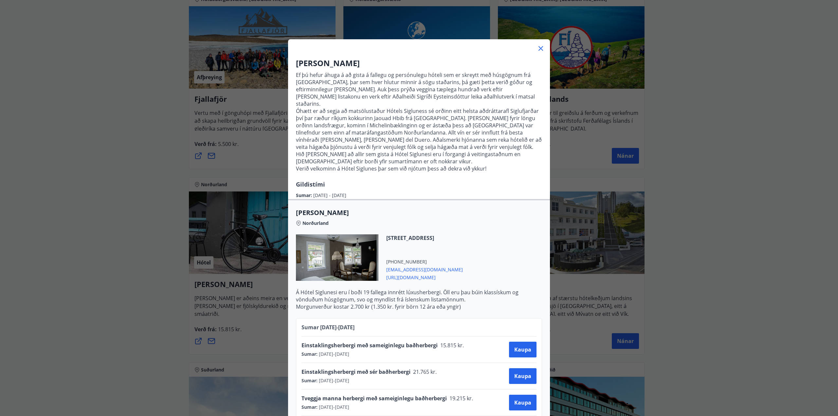
click at [409, 273] on span "[URL][DOMAIN_NAME]" at bounding box center [424, 277] width 77 height 8
drag, startPoint x: 73, startPoint y: 106, endPoint x: 83, endPoint y: 109, distance: 10.7
click at [74, 106] on div "Hótel Siglunes Ef þú hefur áhuga á að gista á fallegu og persónulegu hóteli sem…" at bounding box center [419, 208] width 838 height 416
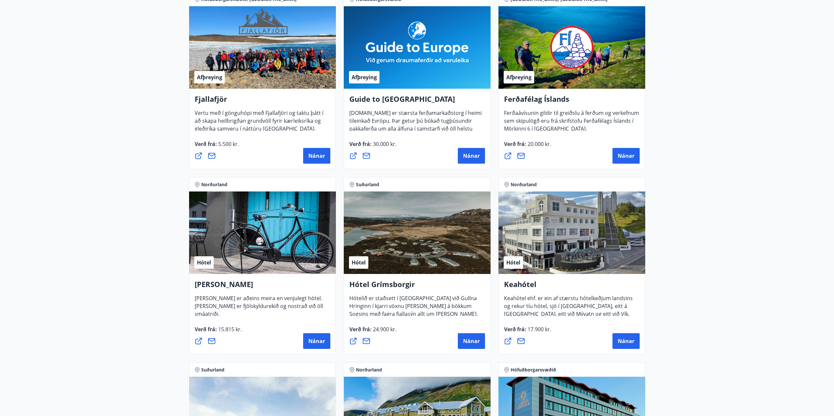
scroll to position [0, 0]
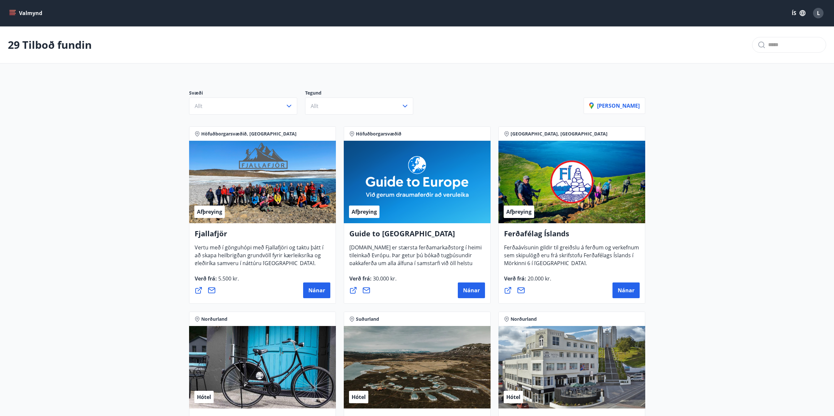
click at [18, 15] on button "Valmynd" at bounding box center [26, 13] width 37 height 12
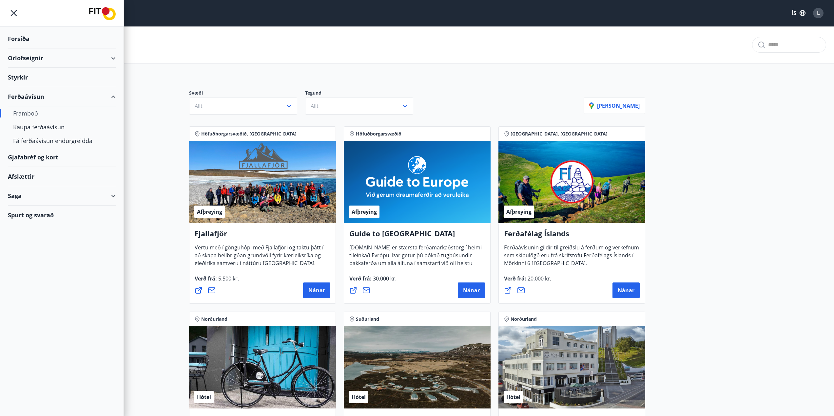
click at [21, 76] on div "Styrkir" at bounding box center [62, 77] width 108 height 19
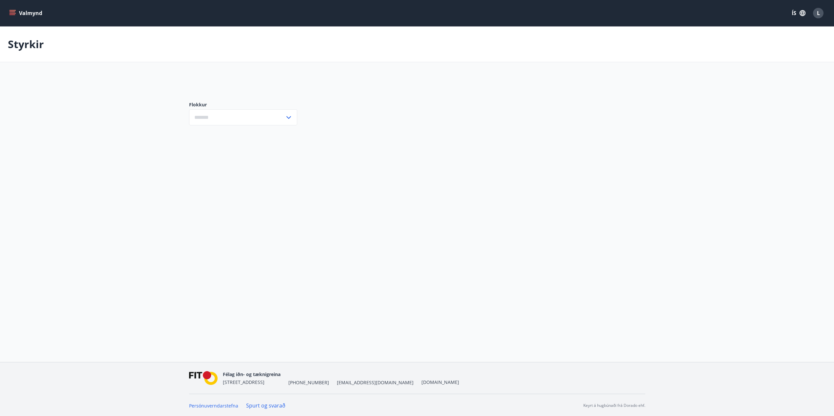
type input "***"
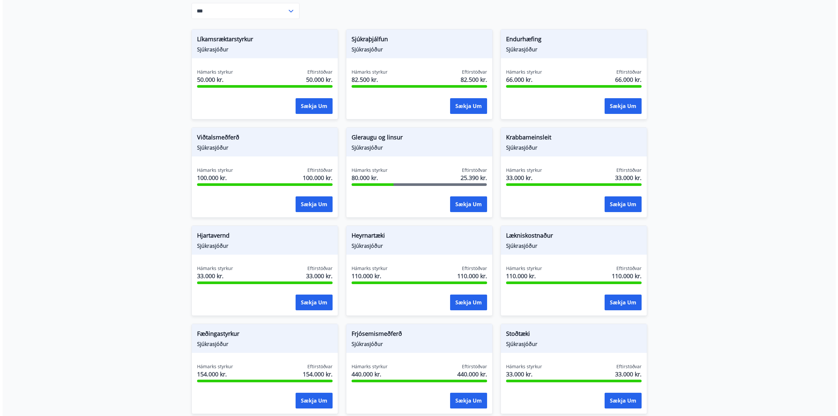
scroll to position [188, 0]
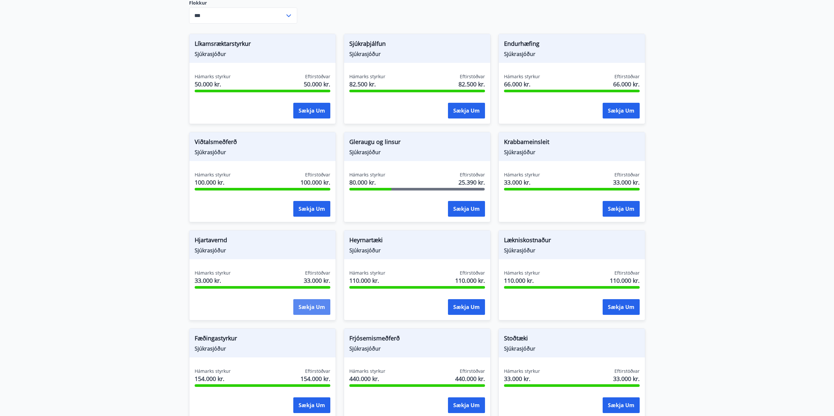
drag, startPoint x: 215, startPoint y: 243, endPoint x: 315, endPoint y: 309, distance: 120.3
click at [219, 249] on div "Hjartavernd Sjúkrasjóður" at bounding box center [262, 245] width 146 height 29
click at [313, 306] on button "Sækja um" at bounding box center [311, 307] width 37 height 16
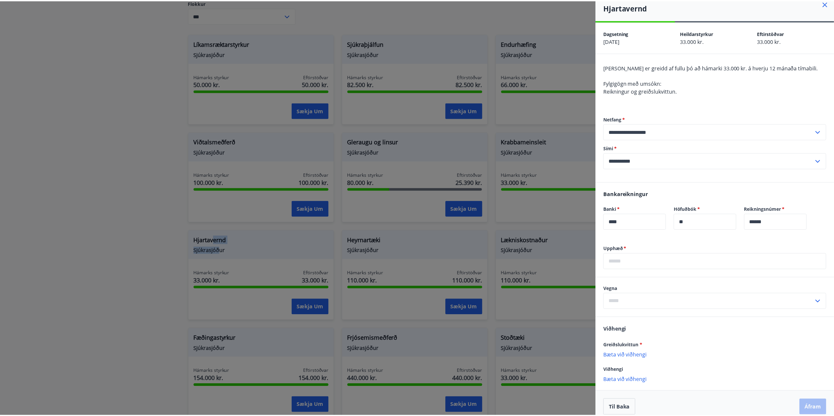
scroll to position [13, 0]
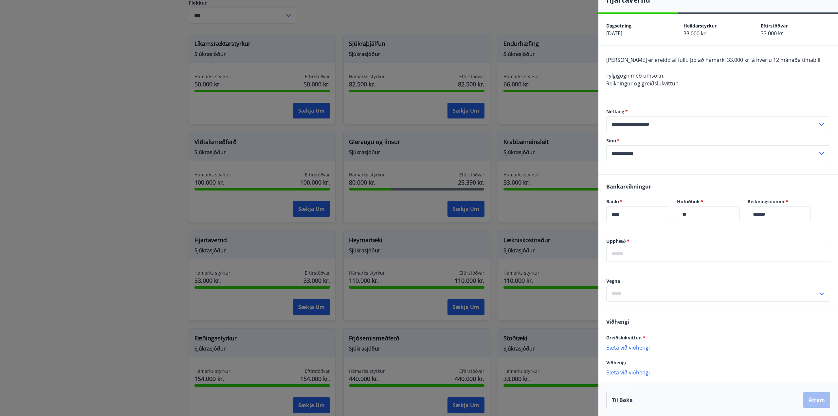
click at [107, 100] on div at bounding box center [419, 208] width 838 height 416
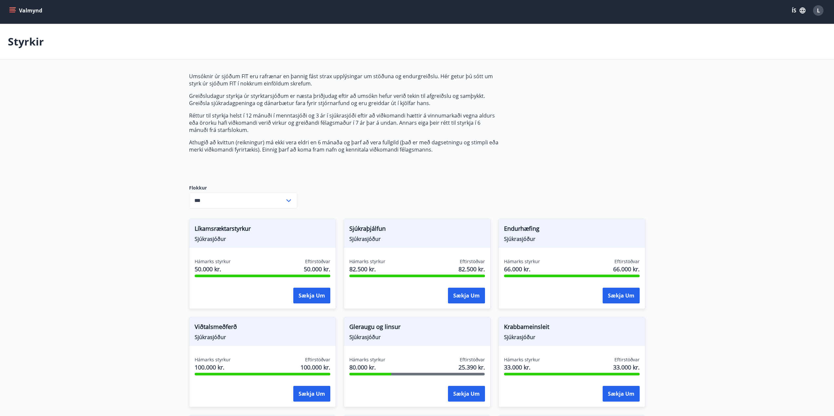
scroll to position [0, 0]
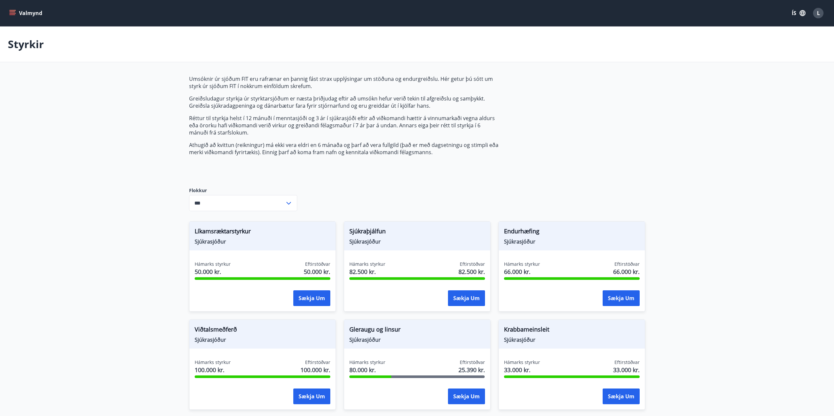
click at [5, 16] on div "Valmynd ÍS L" at bounding box center [417, 13] width 834 height 26
click at [5, 13] on div "Valmynd ÍS L" at bounding box center [417, 13] width 834 height 26
click at [16, 13] on button "Valmynd" at bounding box center [26, 13] width 37 height 12
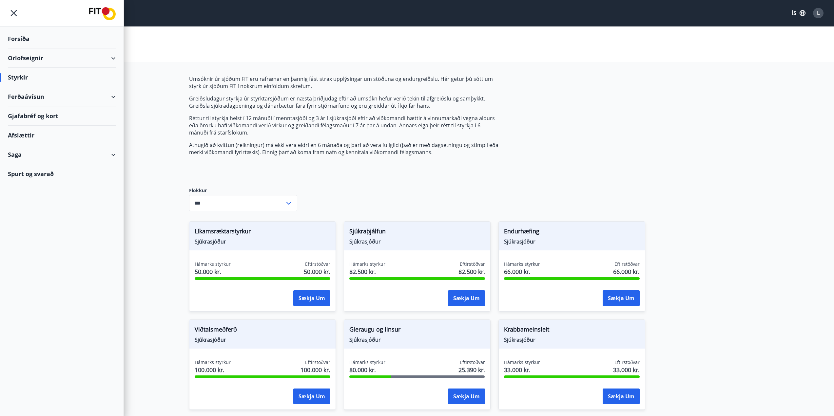
click at [24, 135] on div "Afslættir" at bounding box center [62, 135] width 108 height 19
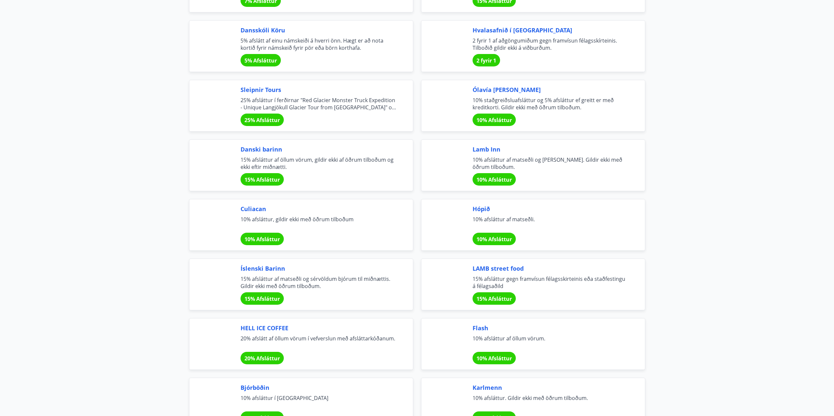
scroll to position [1736, 0]
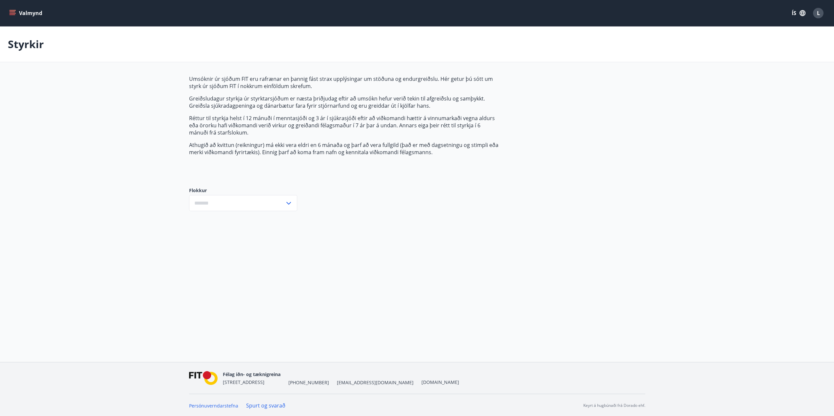
type input "***"
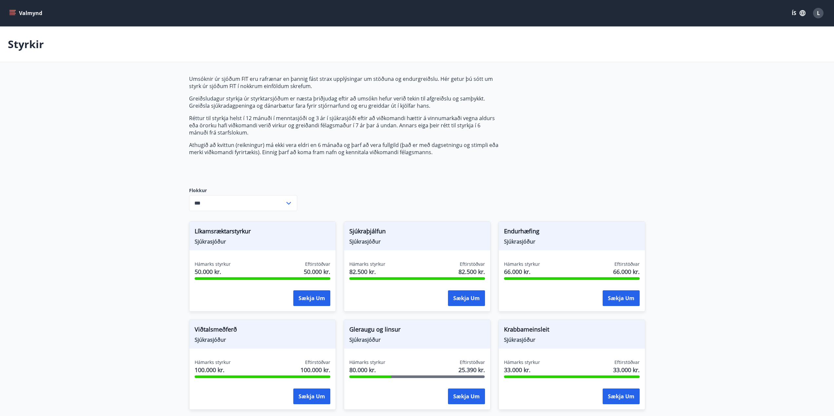
click at [17, 11] on button "Valmynd" at bounding box center [26, 13] width 37 height 12
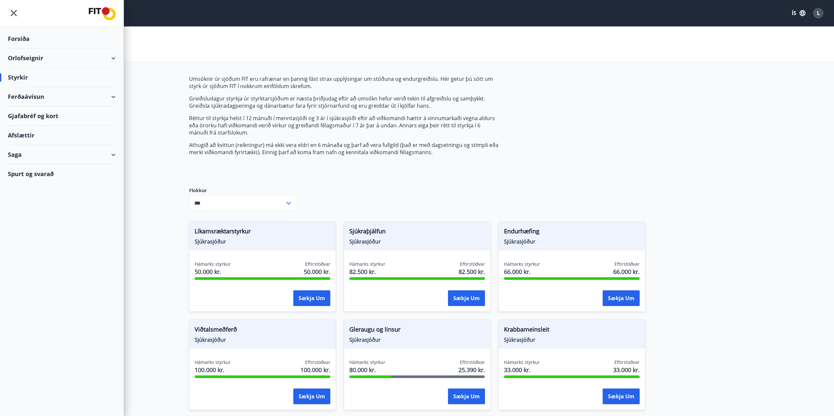
click at [49, 172] on div "Spurt og svarað" at bounding box center [62, 173] width 108 height 19
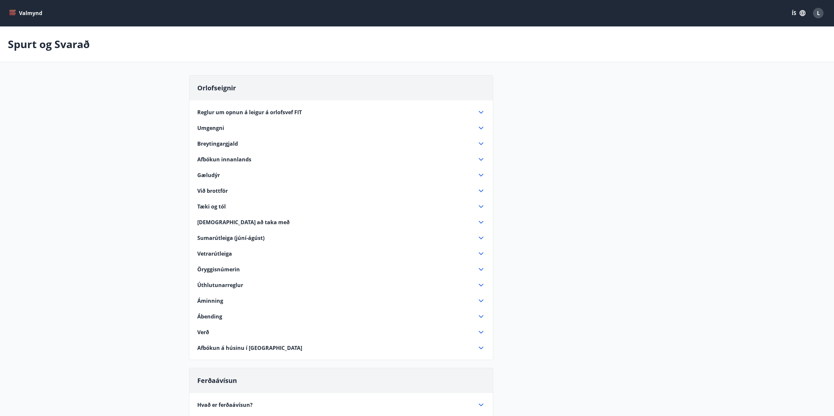
click at [3, 12] on div "Valmynd ÍS L" at bounding box center [417, 13] width 834 height 26
click at [9, 10] on button "Valmynd" at bounding box center [26, 13] width 37 height 12
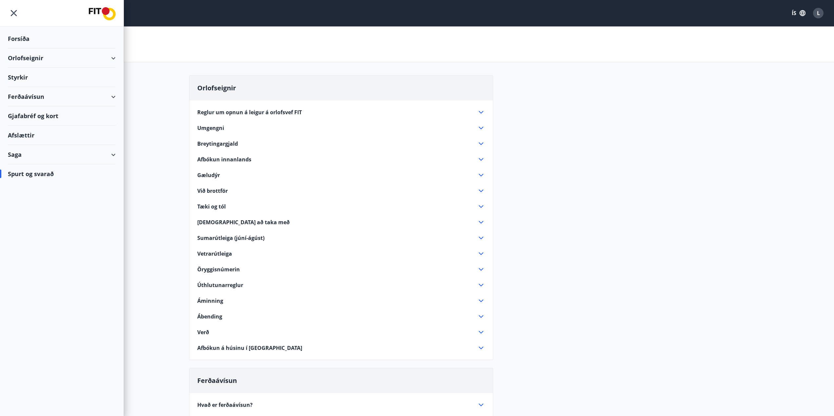
click at [11, 10] on icon "menu" at bounding box center [14, 13] width 12 height 12
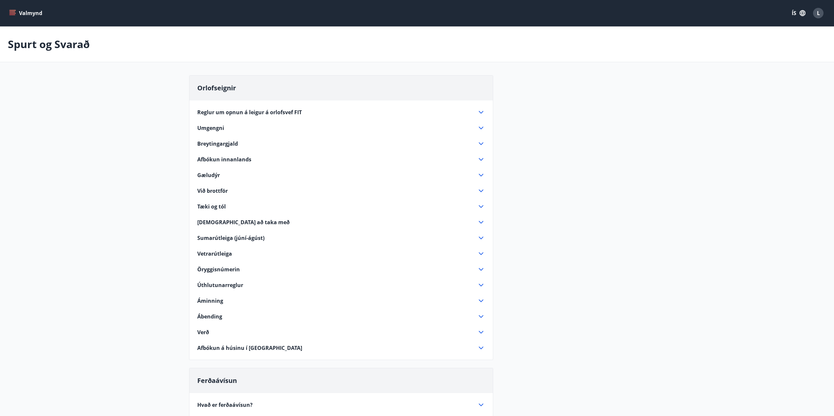
click at [34, 9] on button "Valmynd" at bounding box center [26, 13] width 37 height 12
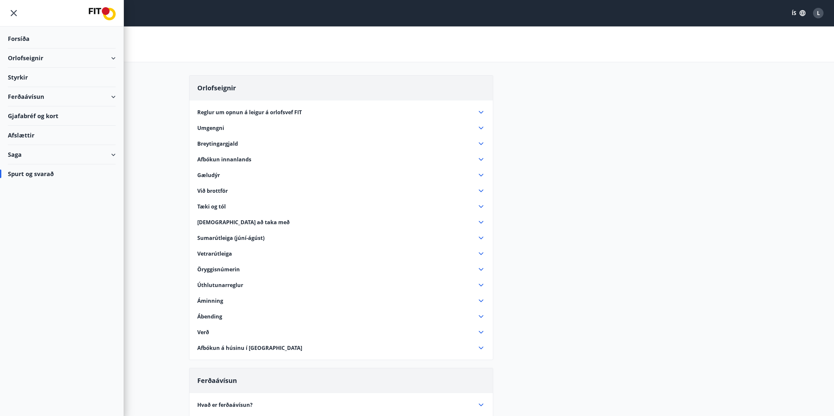
click at [26, 40] on div "Forsíða" at bounding box center [62, 38] width 108 height 19
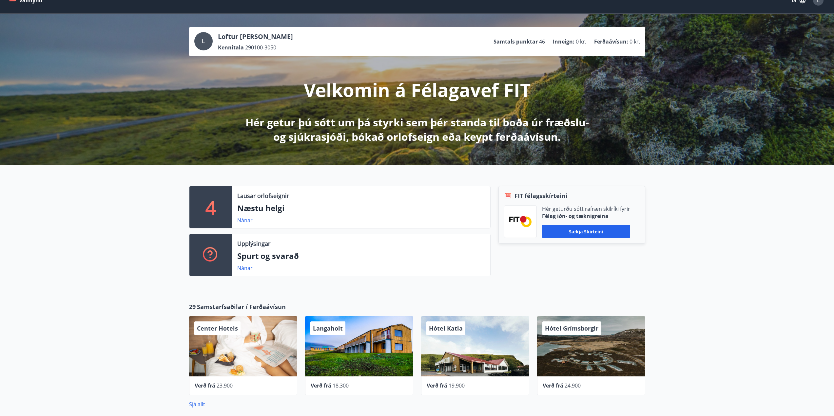
scroll to position [66, 0]
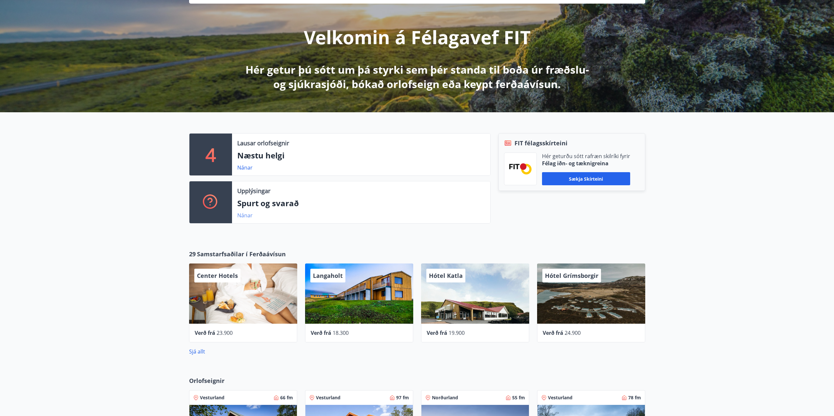
click at [243, 217] on link "Nánar" at bounding box center [244, 215] width 15 height 7
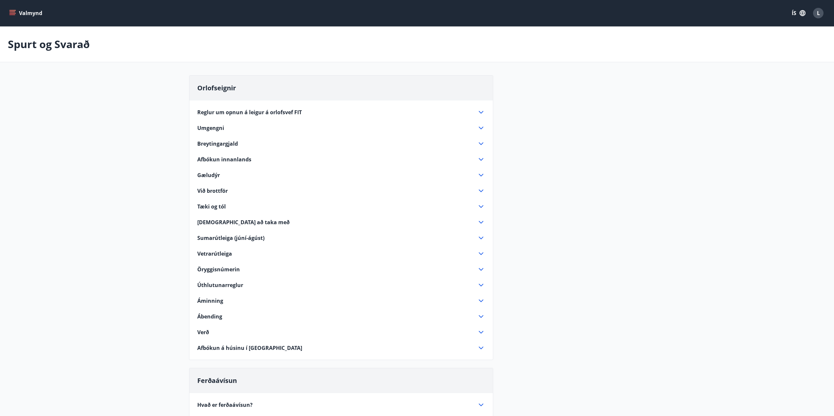
click at [18, 13] on button "Valmynd" at bounding box center [26, 13] width 37 height 12
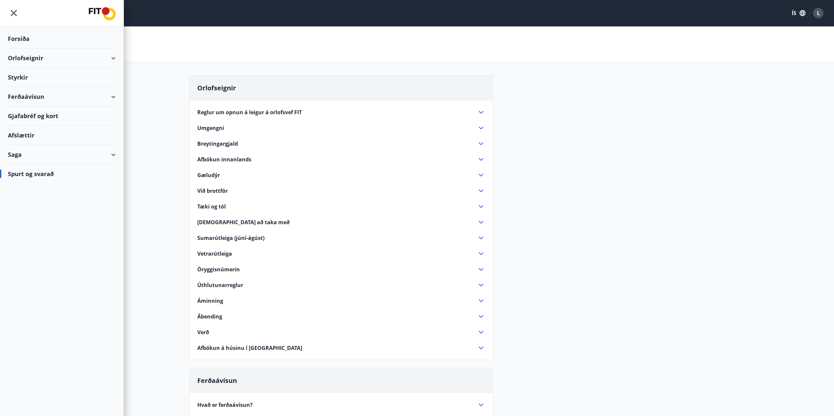
click at [30, 76] on div "Styrkir" at bounding box center [62, 77] width 108 height 19
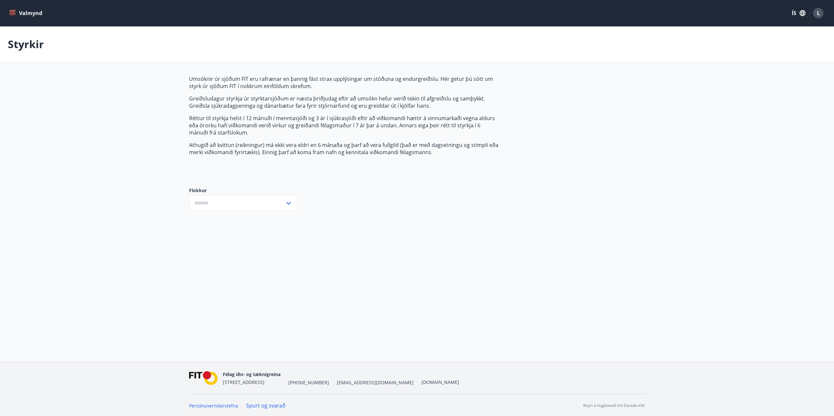
type input "***"
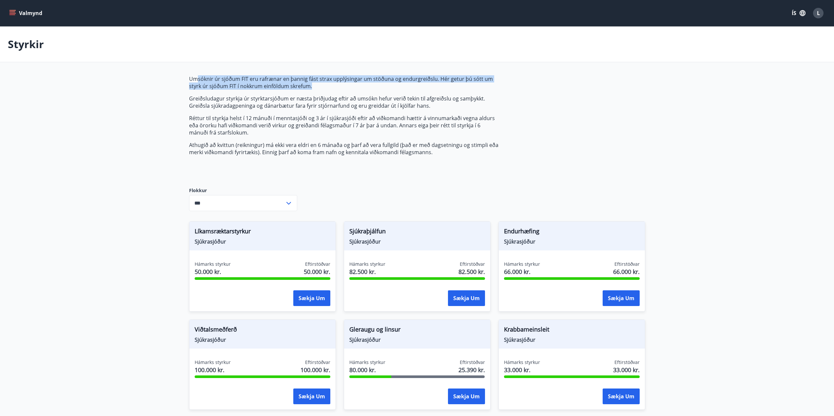
drag, startPoint x: 198, startPoint y: 78, endPoint x: 465, endPoint y: 83, distance: 267.3
click at [465, 83] on p "Umsóknir úr sjóðum FIT eru rafrænar en þannig fást strax upplýsingar um stöðuna…" at bounding box center [343, 82] width 309 height 14
click at [465, 84] on p "Umsóknir úr sjóðum FIT eru rafrænar en þannig fást strax upplýsingar um stöðuna…" at bounding box center [343, 82] width 309 height 14
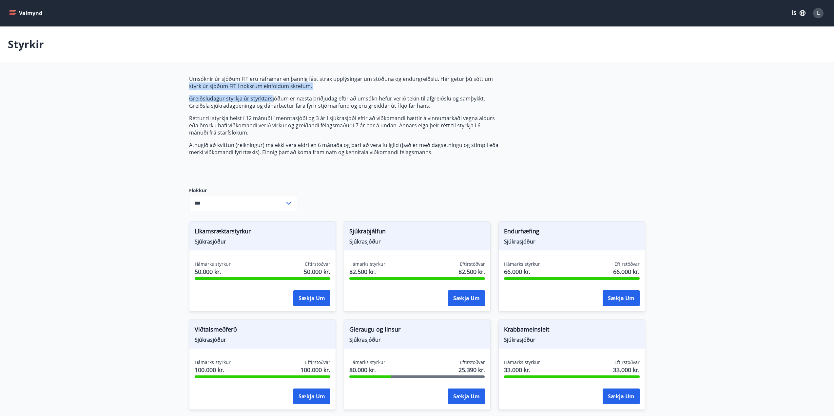
drag, startPoint x: 183, startPoint y: 83, endPoint x: 270, endPoint y: 92, distance: 87.3
click at [270, 92] on div "Umsóknir úr sjóðum FIT eru rafrænar en þannig fást strax upplýsingar um stöðuna…" at bounding box center [417, 393] width 472 height 637
click at [270, 92] on span "Umsóknir úr sjóðum FIT eru rafrænar en þannig fást strax upplýsingar um stöðuna…" at bounding box center [343, 115] width 309 height 81
click at [191, 105] on p "Greiðsludagur styrkja úr styrktarsjóðum er næsta þriðjudag eftir að umsókn hefu…" at bounding box center [343, 102] width 309 height 14
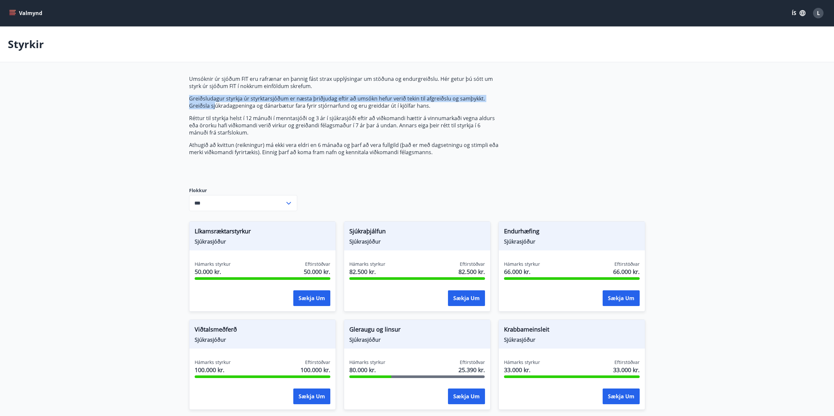
drag, startPoint x: 190, startPoint y: 99, endPoint x: 209, endPoint y: 99, distance: 18.7
click at [215, 102] on p "Greiðsludagur styrkja úr styrktarsjóðum er næsta þriðjudag eftir að umsókn hefu…" at bounding box center [343, 102] width 309 height 14
click at [185, 97] on div "Umsóknir úr sjóðum FIT eru rafrænar en þannig fást strax upplýsingar um stöðuna…" at bounding box center [417, 393] width 472 height 637
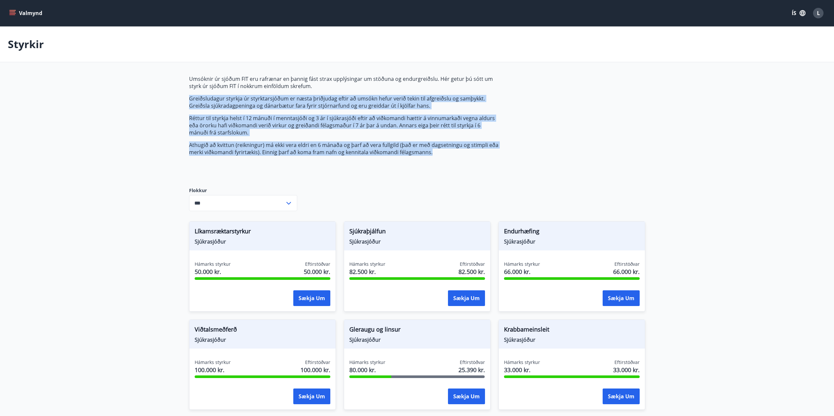
drag, startPoint x: 189, startPoint y: 93, endPoint x: 502, endPoint y: 150, distance: 318.6
click at [502, 152] on div "Umsóknir úr sjóðum FIT eru rafrænar en þannig fást strax upplýsingar um stöðuna…" at bounding box center [417, 393] width 456 height 637
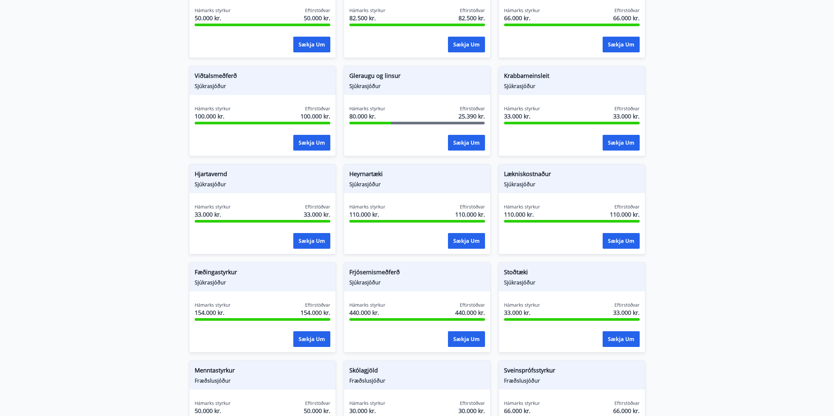
scroll to position [253, 0]
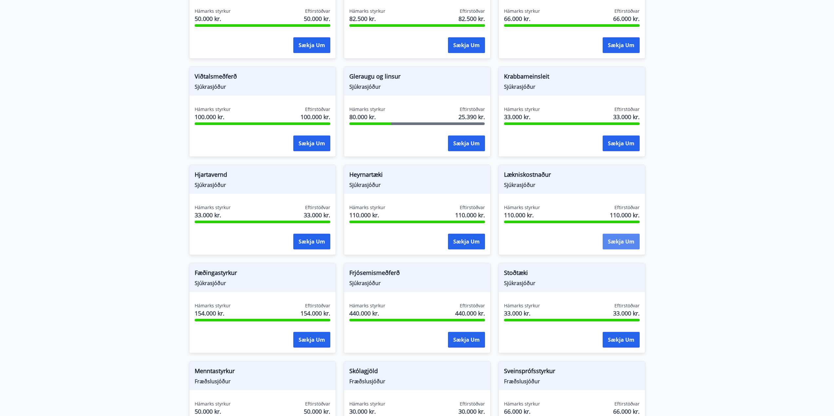
click at [625, 243] on button "Sækja um" at bounding box center [620, 242] width 37 height 16
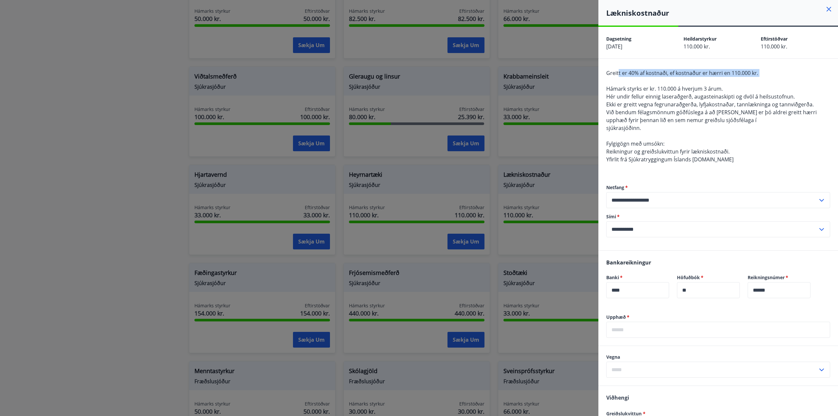
drag, startPoint x: 618, startPoint y: 74, endPoint x: 739, endPoint y: 78, distance: 120.6
click at [739, 77] on div "Greitt er 40% af kostnaði, ef kostnaður er hærri en 110.000 kr. Hámark styrks e…" at bounding box center [719, 120] width 224 height 102
click at [731, 85] on div "Greitt er 40% af kostnaði, ef kostnaður er hærri en 110.000 kr. Hámark styrks e…" at bounding box center [719, 120] width 224 height 102
drag, startPoint x: 607, startPoint y: 72, endPoint x: 632, endPoint y: 81, distance: 26.5
click at [631, 80] on div "Greitt er 40% af kostnaði, ef kostnaður er hærri en 110.000 kr. Hámark styrks e…" at bounding box center [719, 120] width 224 height 102
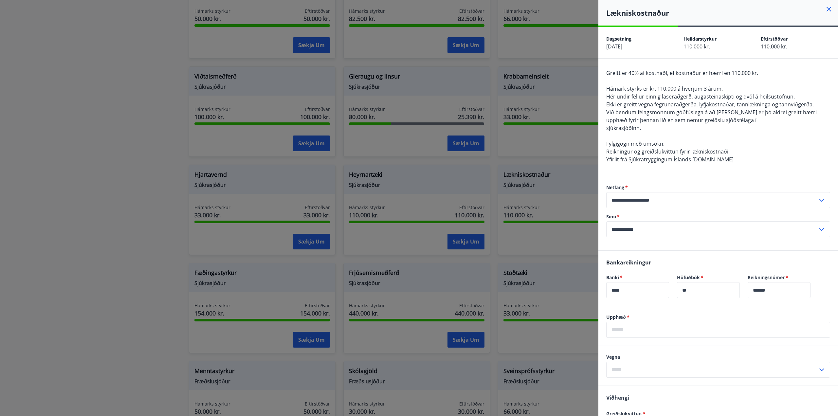
click at [637, 89] on span "Hámark styrks er kr. 110.000 á hverjum 3 árum." at bounding box center [665, 88] width 117 height 7
drag, startPoint x: 615, startPoint y: 91, endPoint x: 729, endPoint y: 80, distance: 114.2
click at [729, 80] on div "Greitt er 40% af kostnaði, ef kostnaður er hærri en 110.000 kr. Hámark styrks e…" at bounding box center [719, 120] width 224 height 102
click at [722, 85] on div "Greitt er 40% af kostnaði, ef kostnaður er hærri en 110.000 kr. Hámark styrks e…" at bounding box center [719, 120] width 224 height 102
click at [691, 89] on span "Hámark styrks er kr. 110.000 á hverjum 3 árum." at bounding box center [665, 88] width 117 height 7
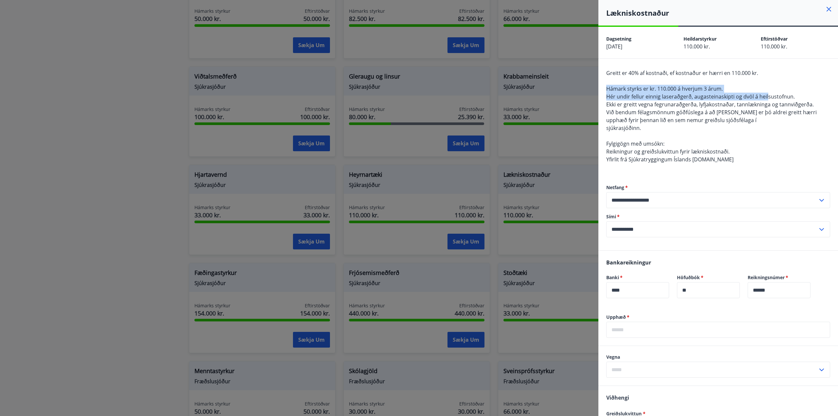
drag, startPoint x: 606, startPoint y: 87, endPoint x: 767, endPoint y: 98, distance: 161.8
click at [767, 98] on div "**********" at bounding box center [719, 155] width 240 height 192
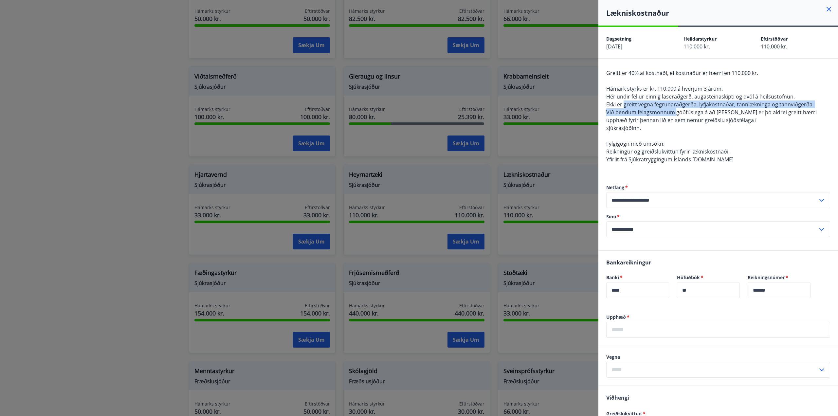
drag, startPoint x: 630, startPoint y: 105, endPoint x: 760, endPoint y: 147, distance: 136.7
click at [682, 117] on span "Greitt er 40% af kostnaði, ef kostnaður er hærri en 110.000 kr. Hámark styrks e…" at bounding box center [712, 116] width 211 height 94
click at [763, 142] on div "Greitt er 40% af kostnaði, ef kostnaður er hærri en 110.000 kr. Hámark styrks e…" at bounding box center [719, 120] width 224 height 102
drag, startPoint x: 212, startPoint y: 201, endPoint x: 219, endPoint y: 203, distance: 7.5
click at [212, 202] on div at bounding box center [419, 208] width 838 height 416
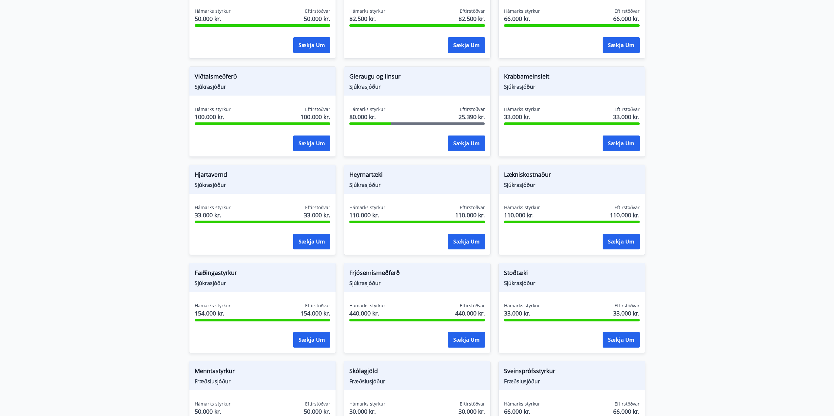
drag, startPoint x: 267, startPoint y: 169, endPoint x: 271, endPoint y: 186, distance: 17.1
click at [267, 171] on div "Hjartavernd Sjúkrasjóður" at bounding box center [262, 179] width 146 height 29
click at [317, 240] on button "Sækja um" at bounding box center [311, 242] width 37 height 16
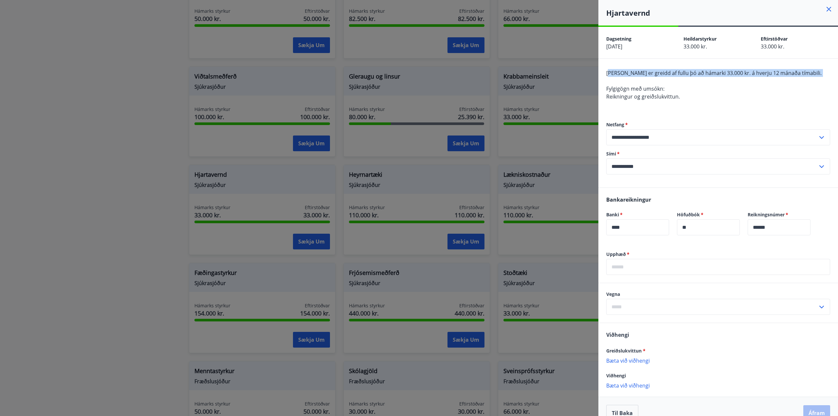
drag, startPoint x: 610, startPoint y: 72, endPoint x: 787, endPoint y: 77, distance: 177.3
click at [787, 77] on div "[PERSON_NAME] er greidd af fullu þó að hámarki 33.000 kr. á hverju 12 mánaða tí…" at bounding box center [719, 88] width 224 height 39
click at [762, 100] on div "[PERSON_NAME] er greidd af fullu þó að hámarki 33.000 kr. á hverju 12 mánaða tí…" at bounding box center [719, 88] width 224 height 39
drag, startPoint x: 151, startPoint y: 163, endPoint x: 152, endPoint y: 158, distance: 5.3
click at [152, 161] on div at bounding box center [419, 208] width 838 height 416
